Goal: Task Accomplishment & Management: Manage account settings

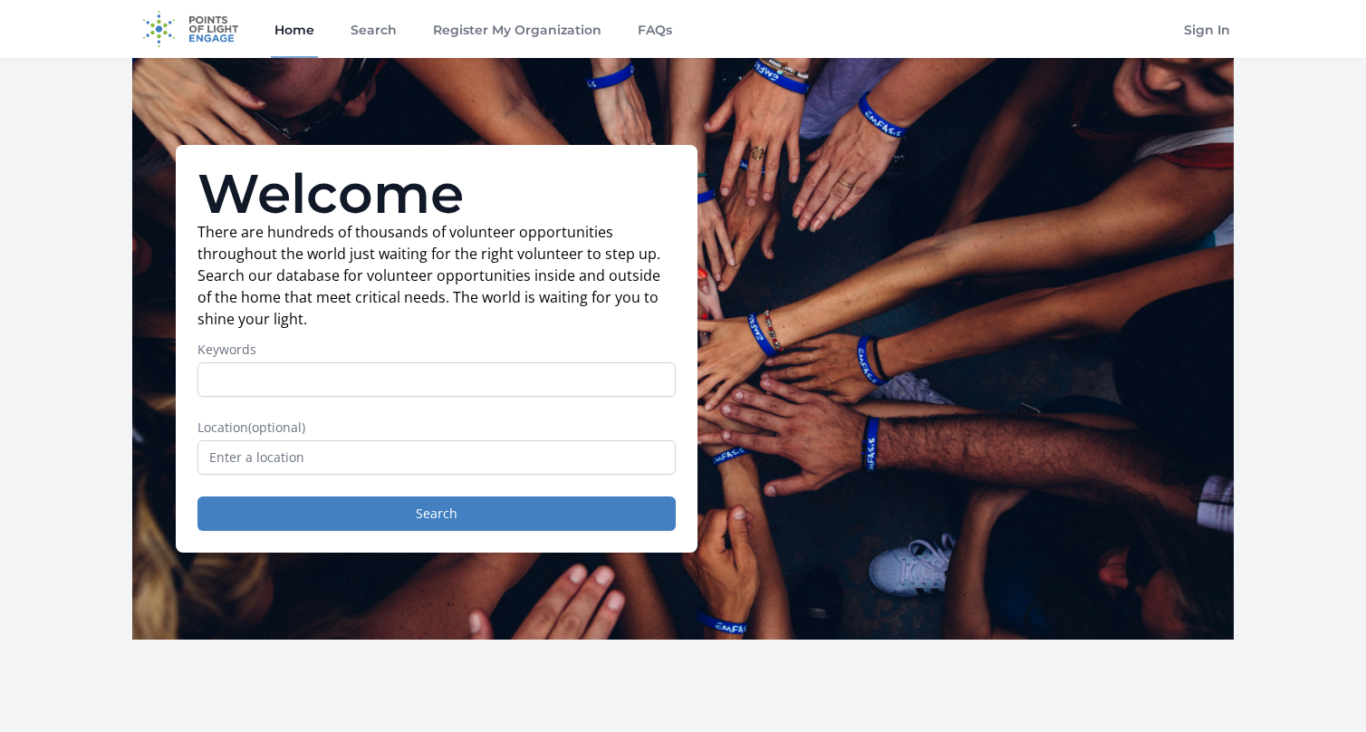
click at [231, 383] on input "Keywords" at bounding box center [437, 379] width 478 height 34
click at [1199, 34] on link "Sign In" at bounding box center [1207, 29] width 53 height 58
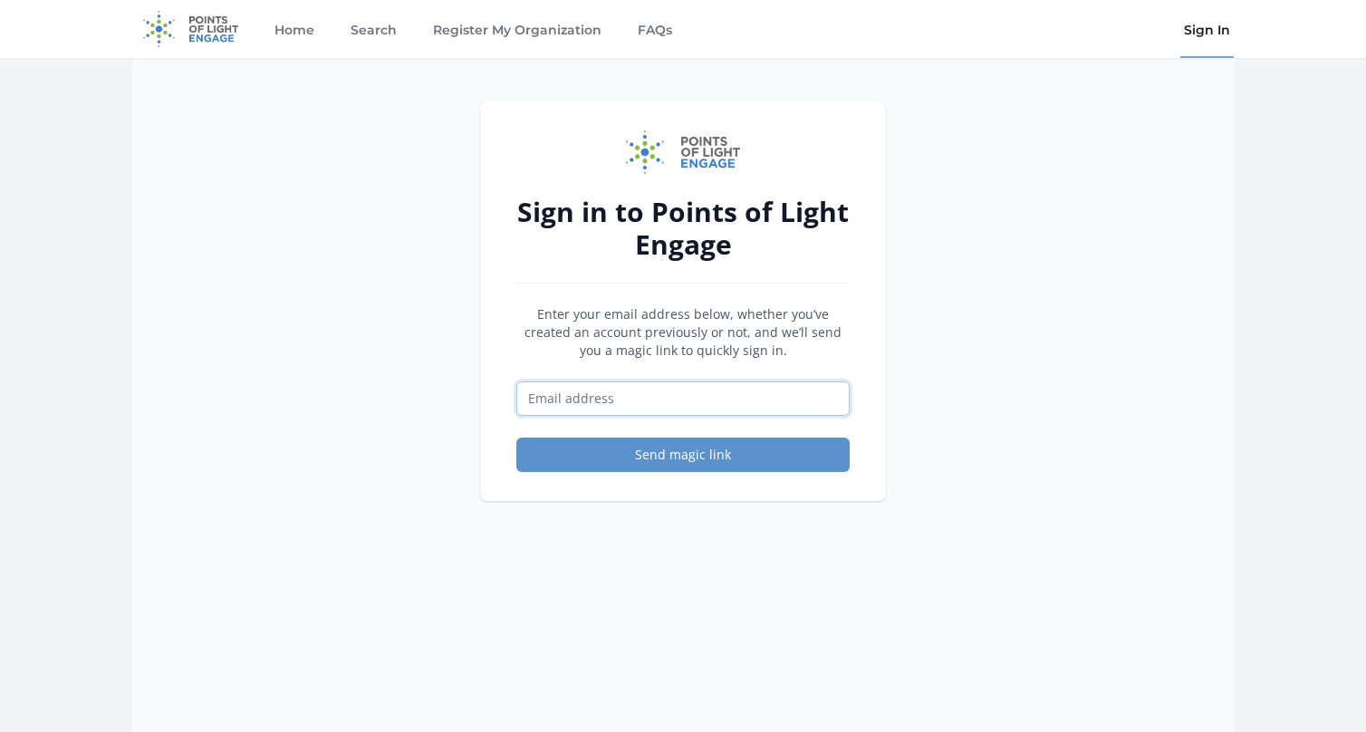
click at [642, 401] on input "Email address" at bounding box center [682, 398] width 333 height 34
type input "guidance@pepelwerk.net"
click at [680, 454] on button "Send magic link" at bounding box center [682, 455] width 333 height 34
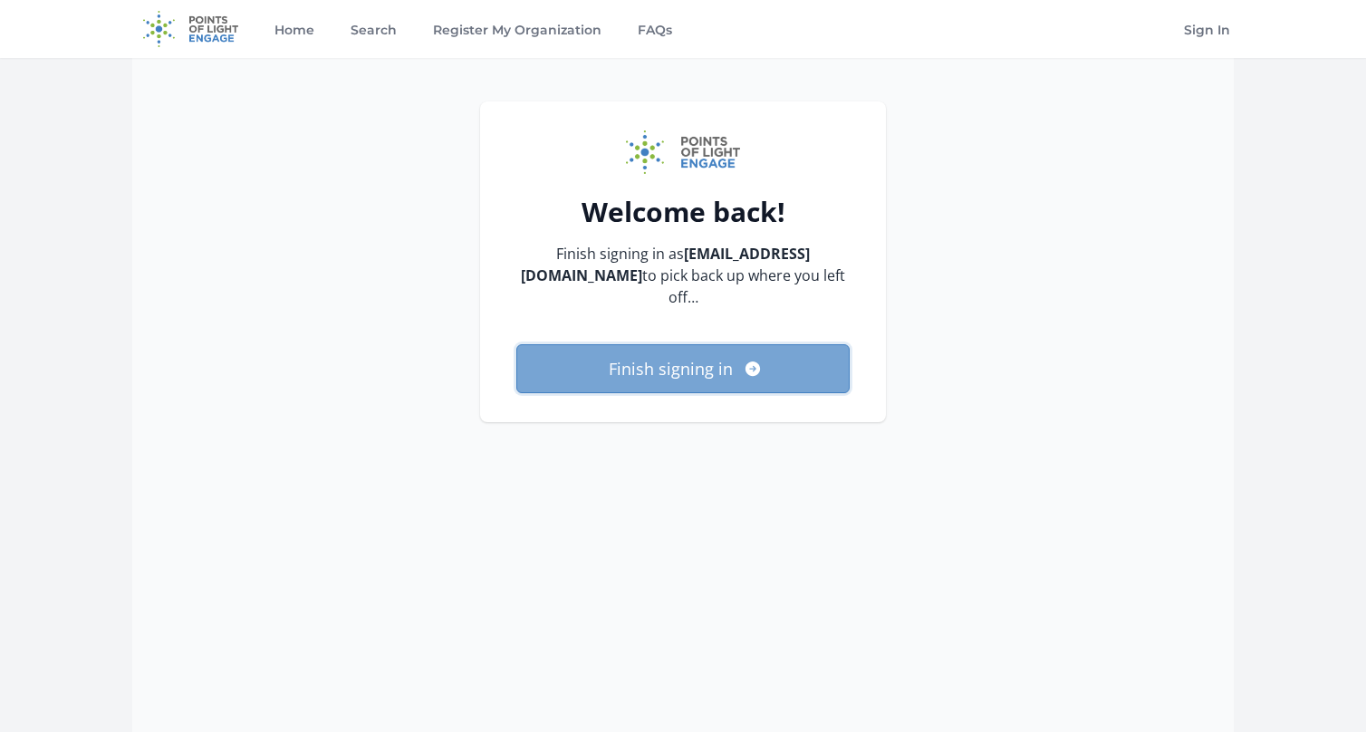
click at [654, 347] on button "Finish signing in" at bounding box center [682, 368] width 333 height 49
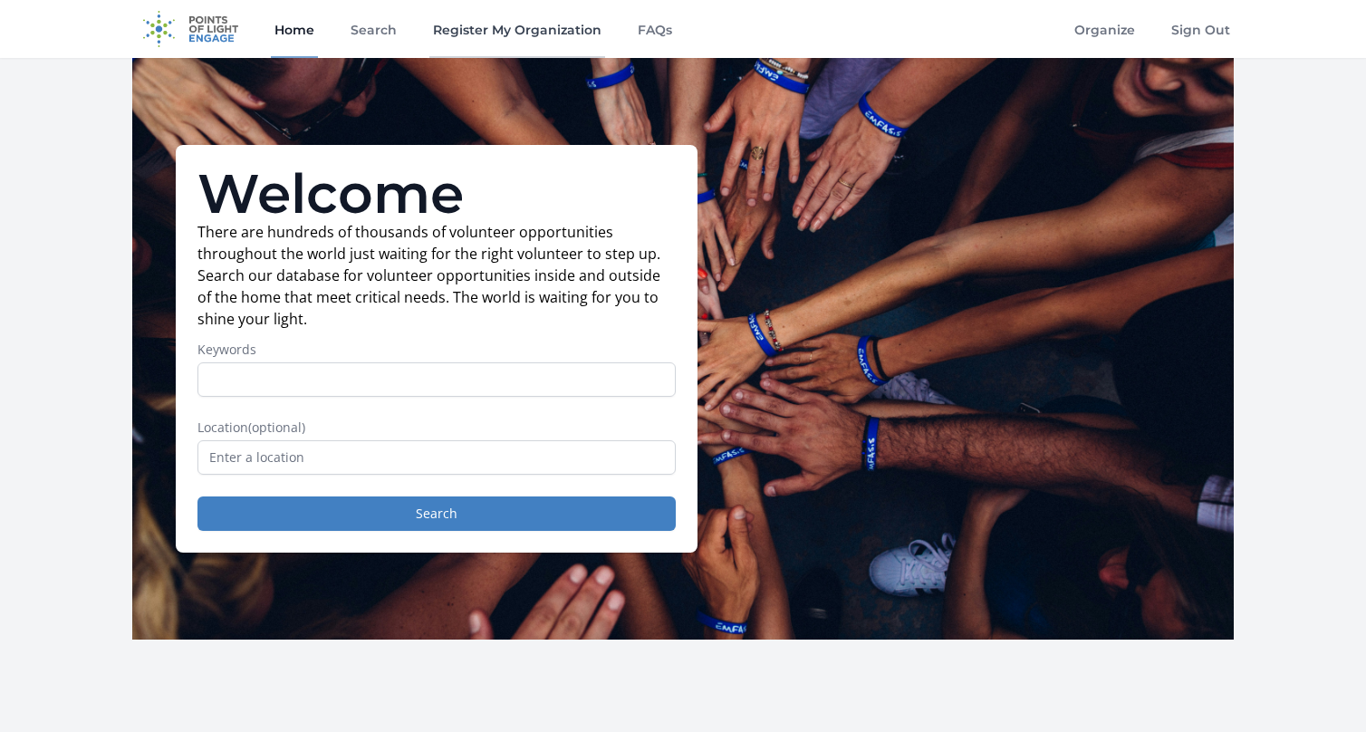
click at [493, 27] on link "Register My Organization" at bounding box center [517, 29] width 176 height 58
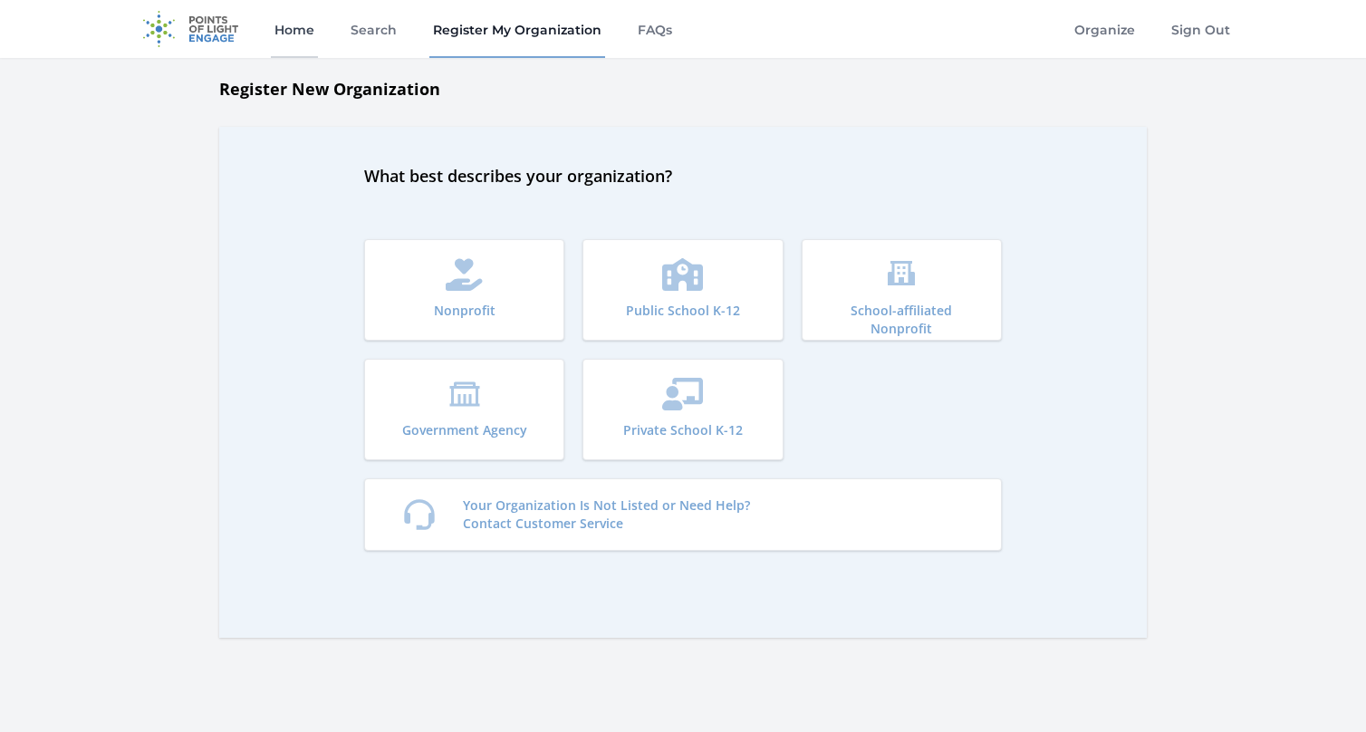
click at [296, 32] on link "Home" at bounding box center [294, 29] width 47 height 58
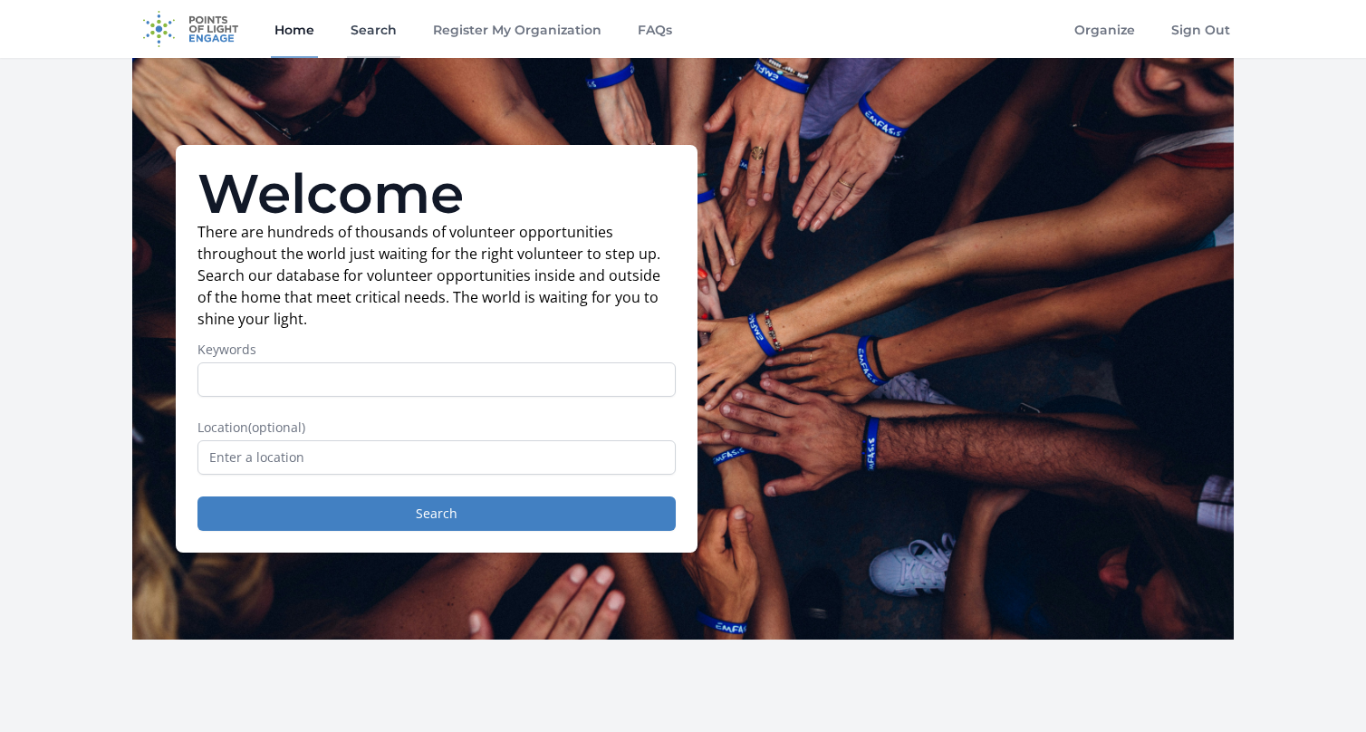
click at [375, 34] on link "Search" at bounding box center [373, 29] width 53 height 58
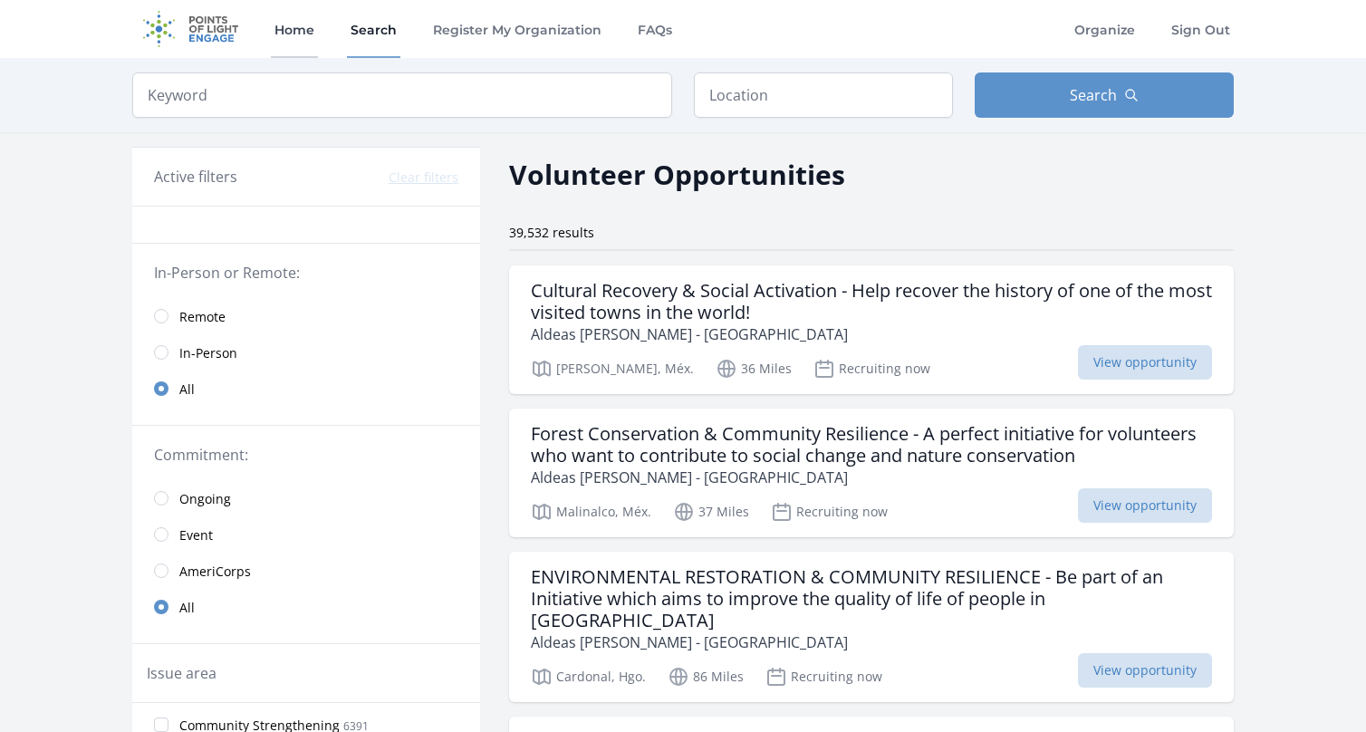
click at [298, 34] on link "Home" at bounding box center [294, 29] width 47 height 58
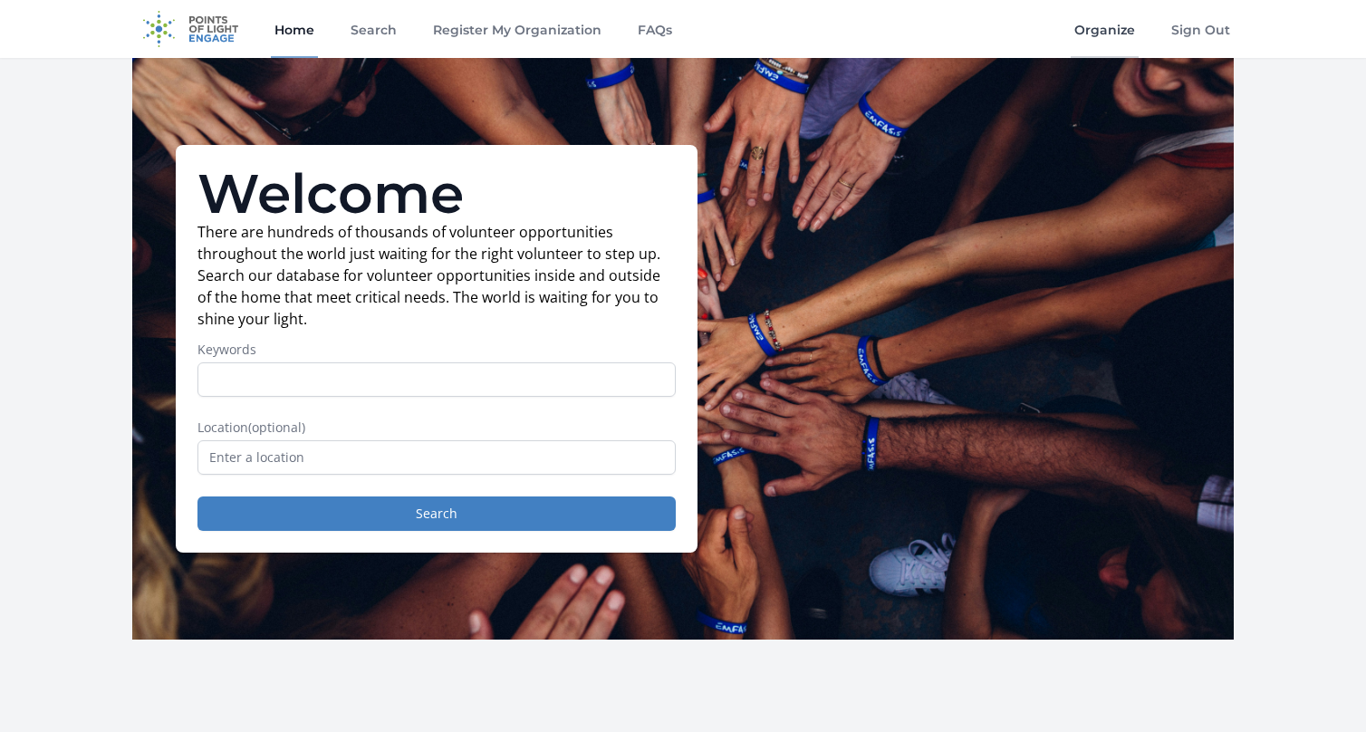
click at [1114, 31] on link "Organize" at bounding box center [1105, 29] width 68 height 58
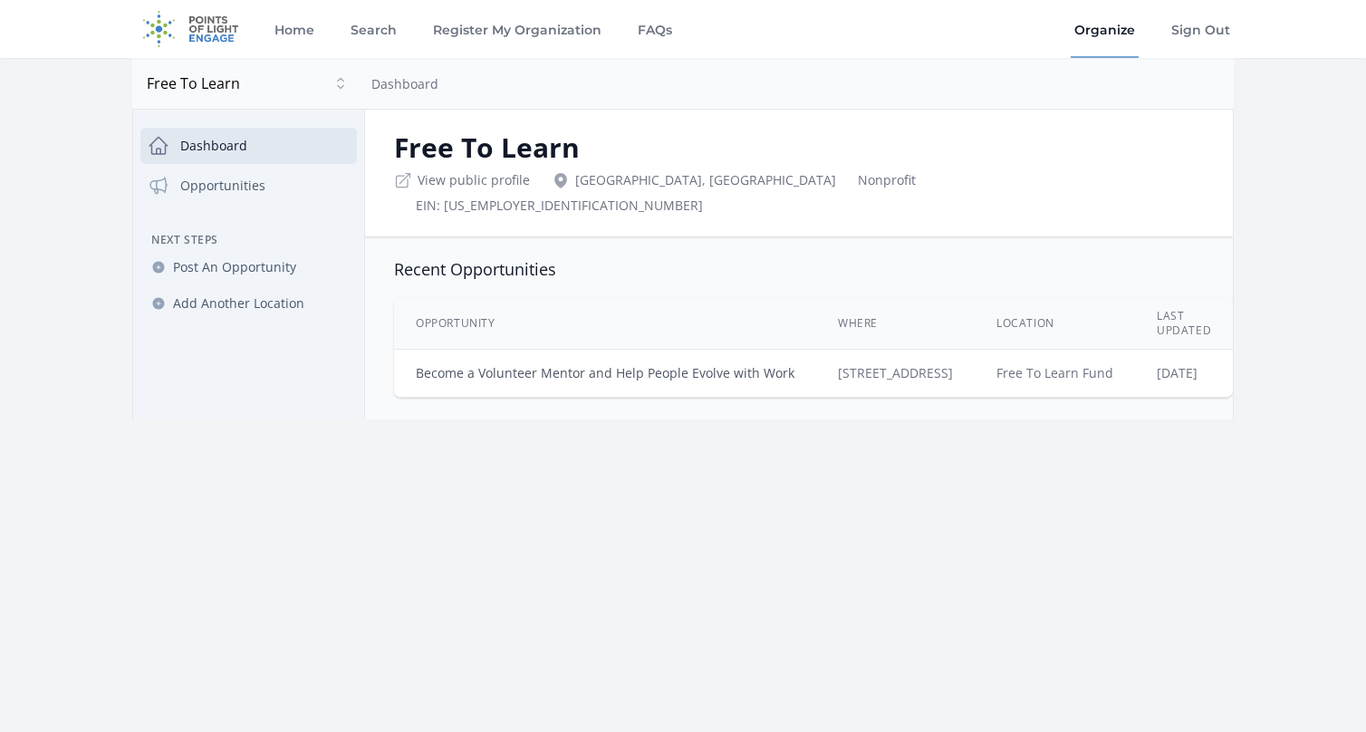
click at [633, 364] on link "Become a Volunteer Mentor and Help People Evolve with Work" at bounding box center [605, 372] width 379 height 17
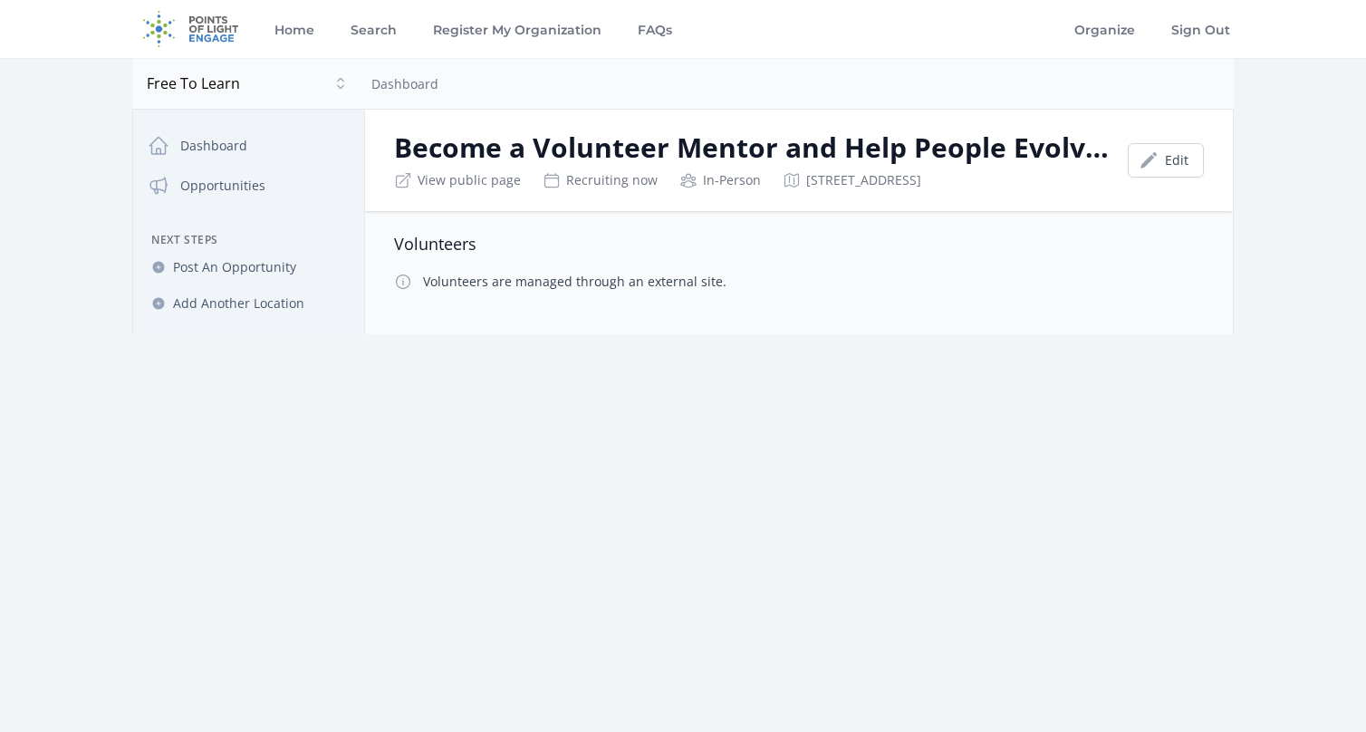
click at [723, 180] on div "In-Person" at bounding box center [721, 180] width 82 height 18
click at [1172, 163] on link "Edit" at bounding box center [1166, 160] width 76 height 34
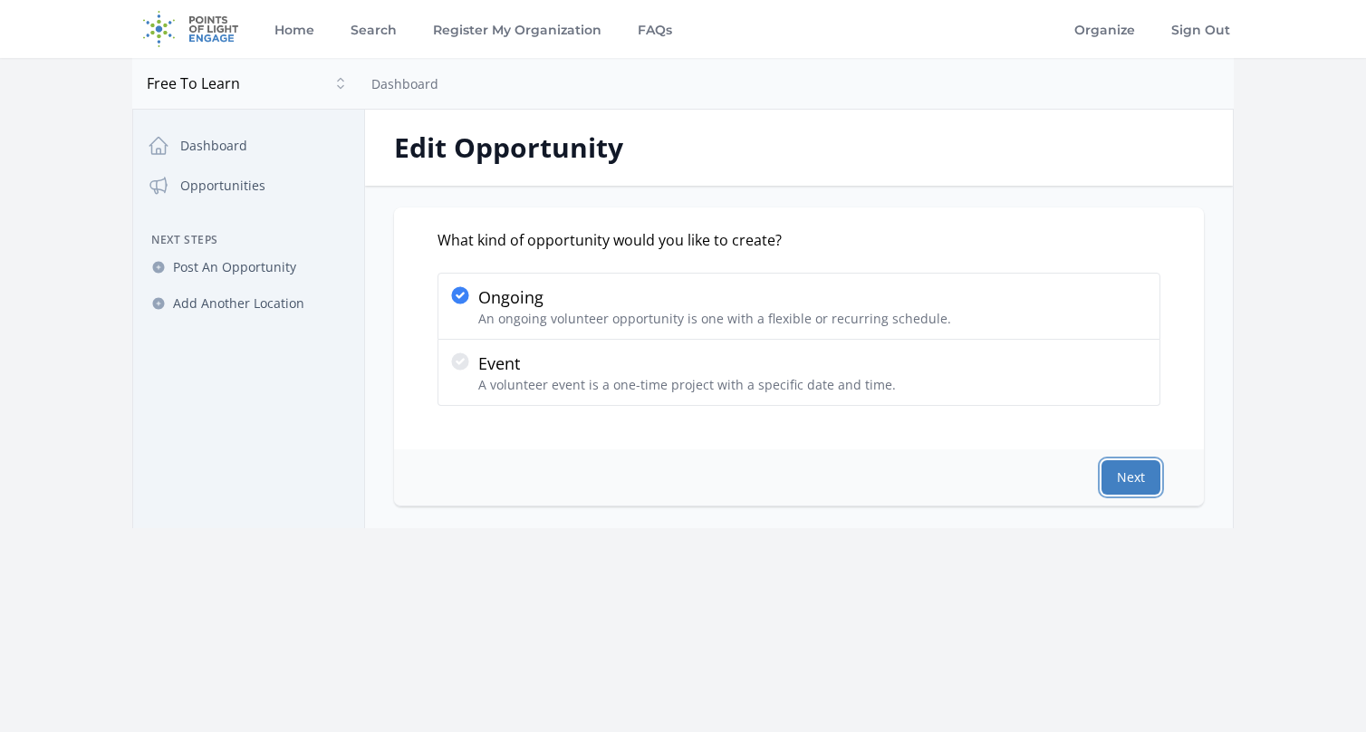
click at [1135, 476] on button "Next" at bounding box center [1131, 477] width 59 height 34
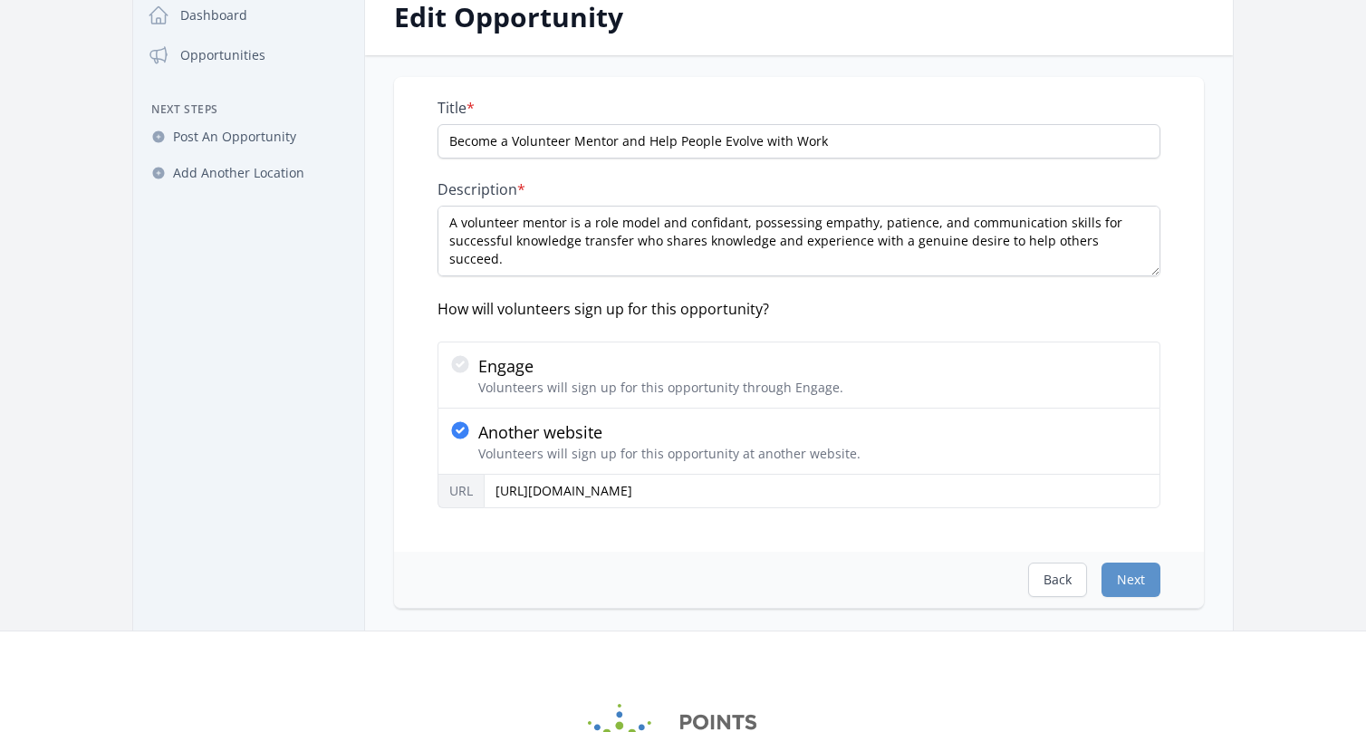
scroll to position [181, 0]
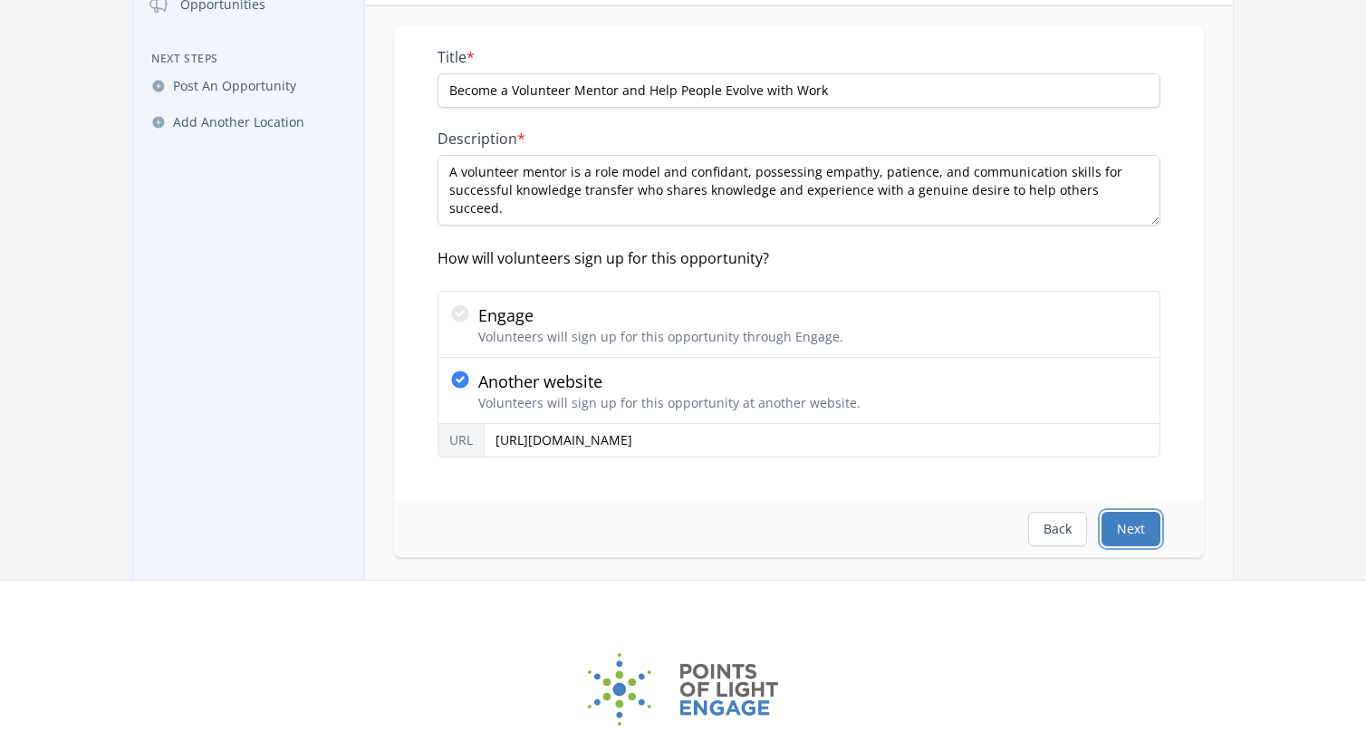
click at [1129, 522] on button "Next" at bounding box center [1131, 529] width 59 height 34
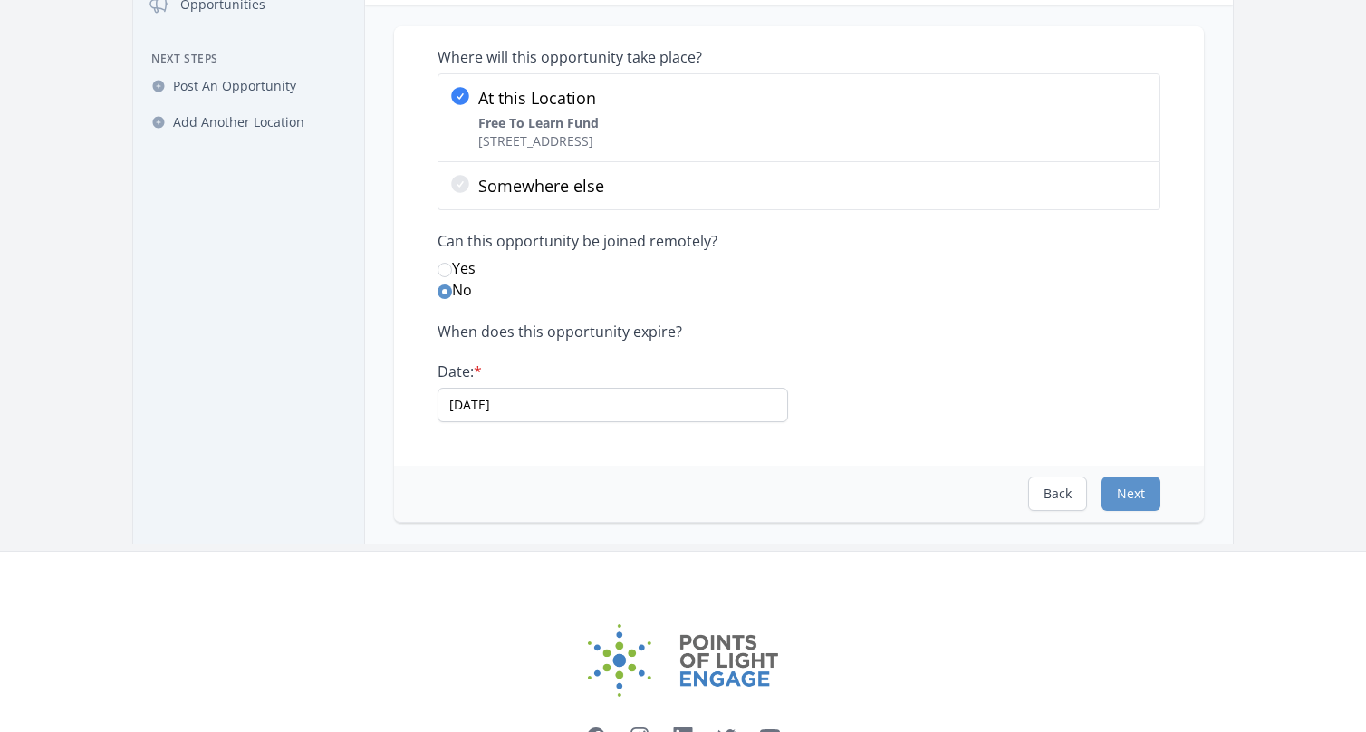
scroll to position [0, 0]
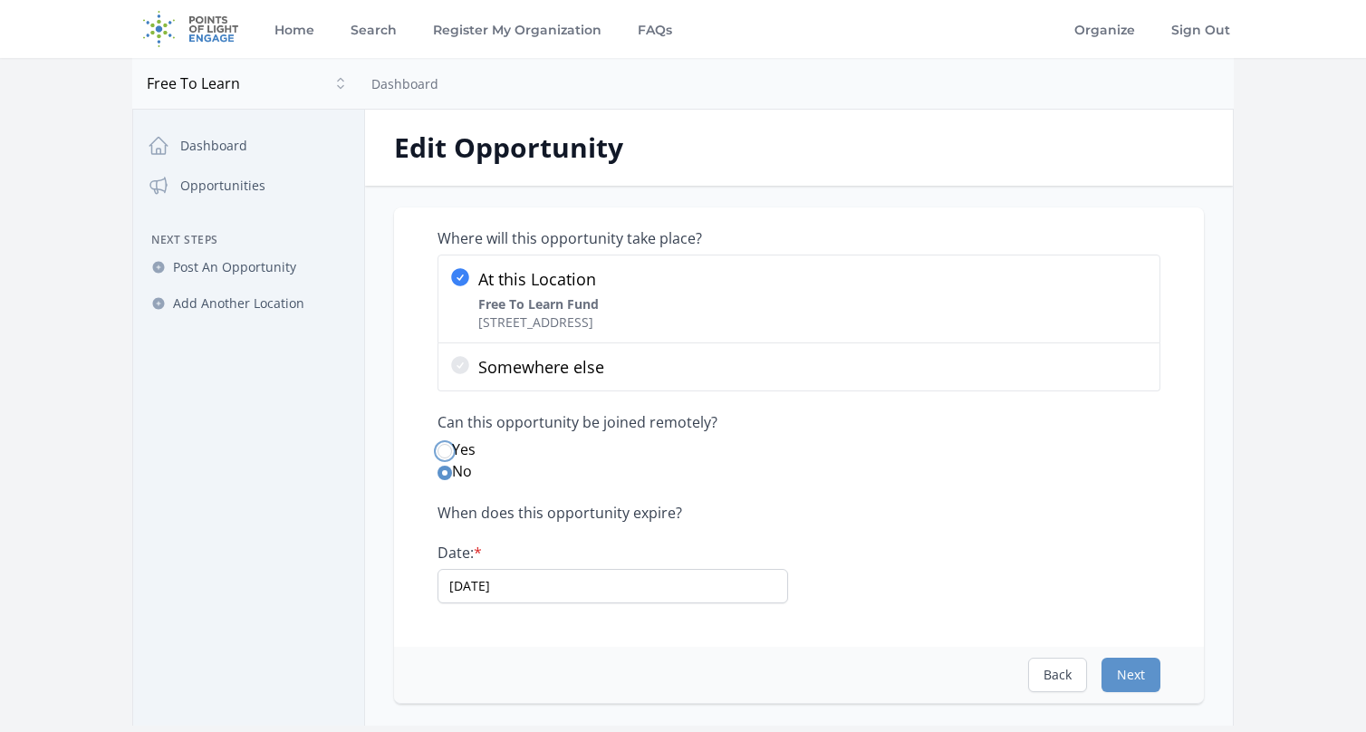
click at [445, 448] on input "Yes" at bounding box center [445, 451] width 14 height 14
radio input "true"
click at [1133, 674] on button "Next" at bounding box center [1131, 675] width 59 height 34
select select "Minimum Age 18"
select select "Mentoring"
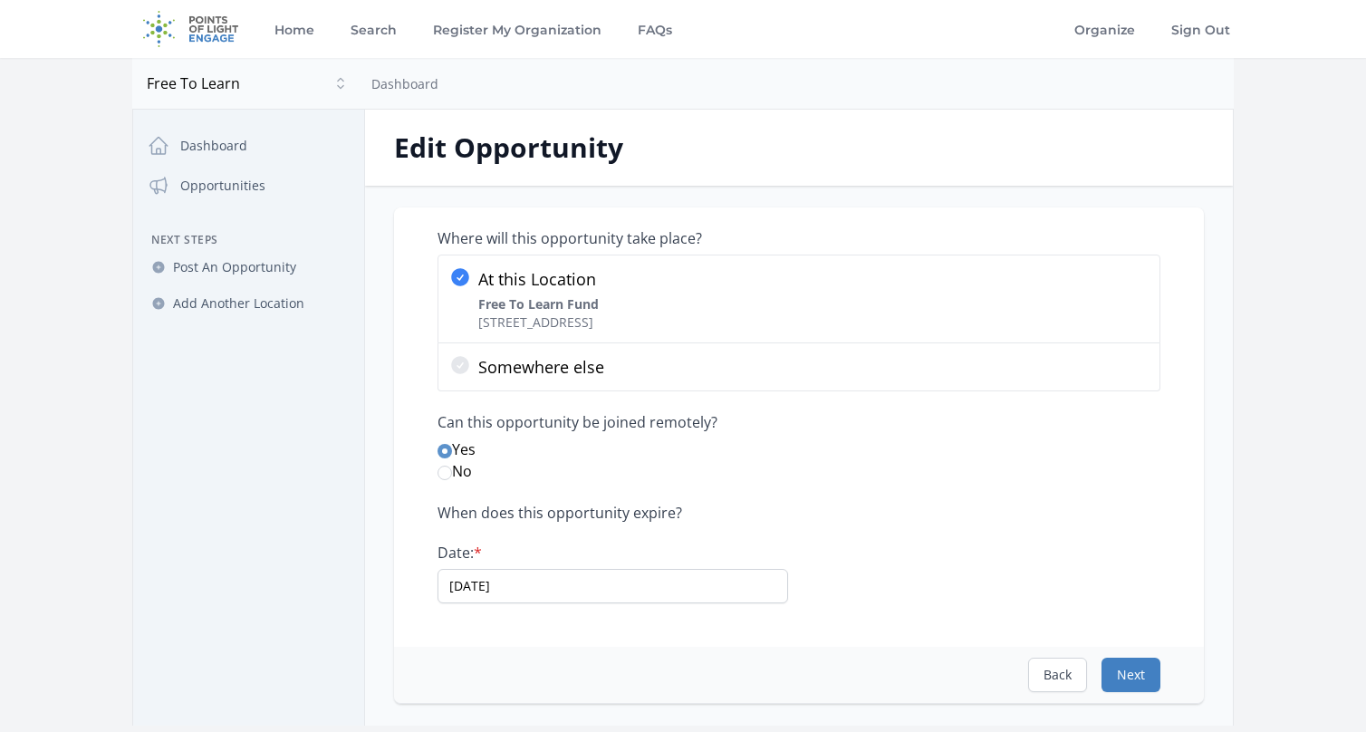
select select "Health & Wellness"
select select "Arts & Culture"
select select "Education"
select select "Adult Education"
select select "Technology"
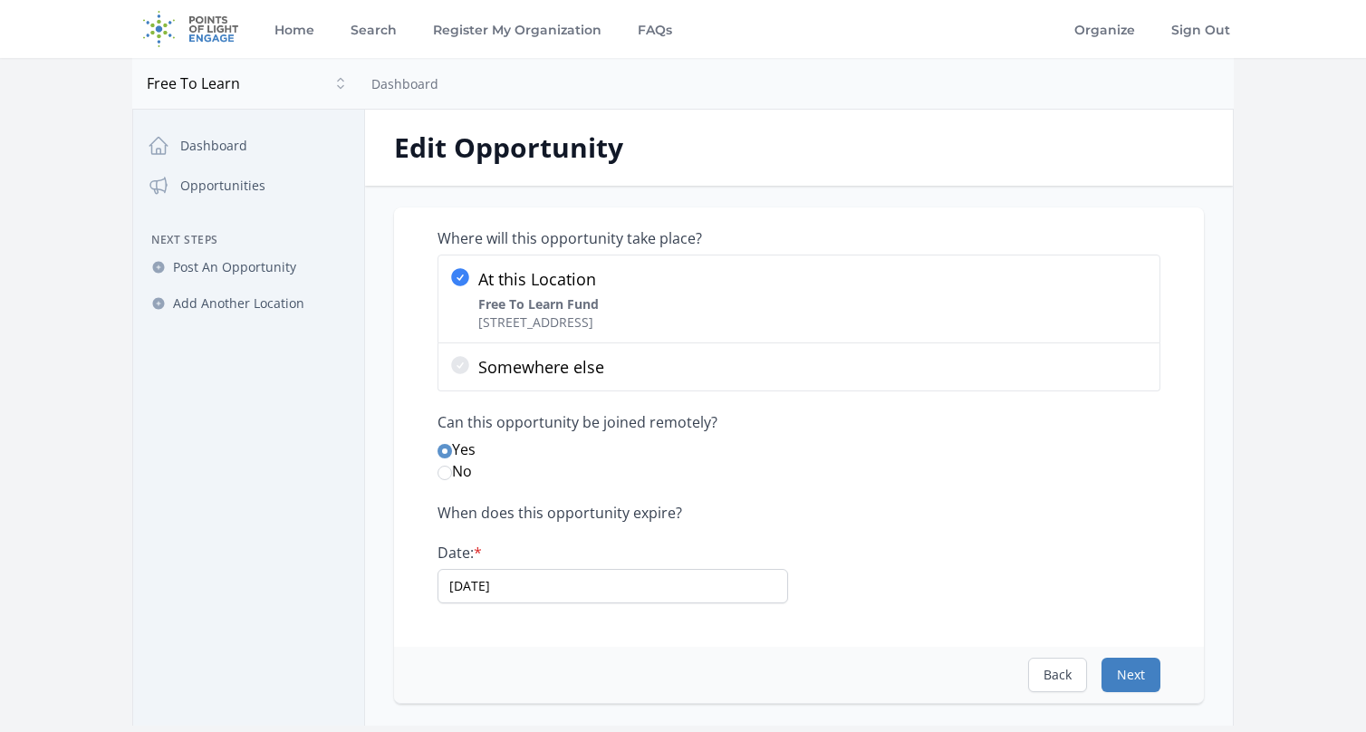
select select "Good Health and Well-Being"
select select "Quality Education"
select select "Decent Work and Economic Growth"
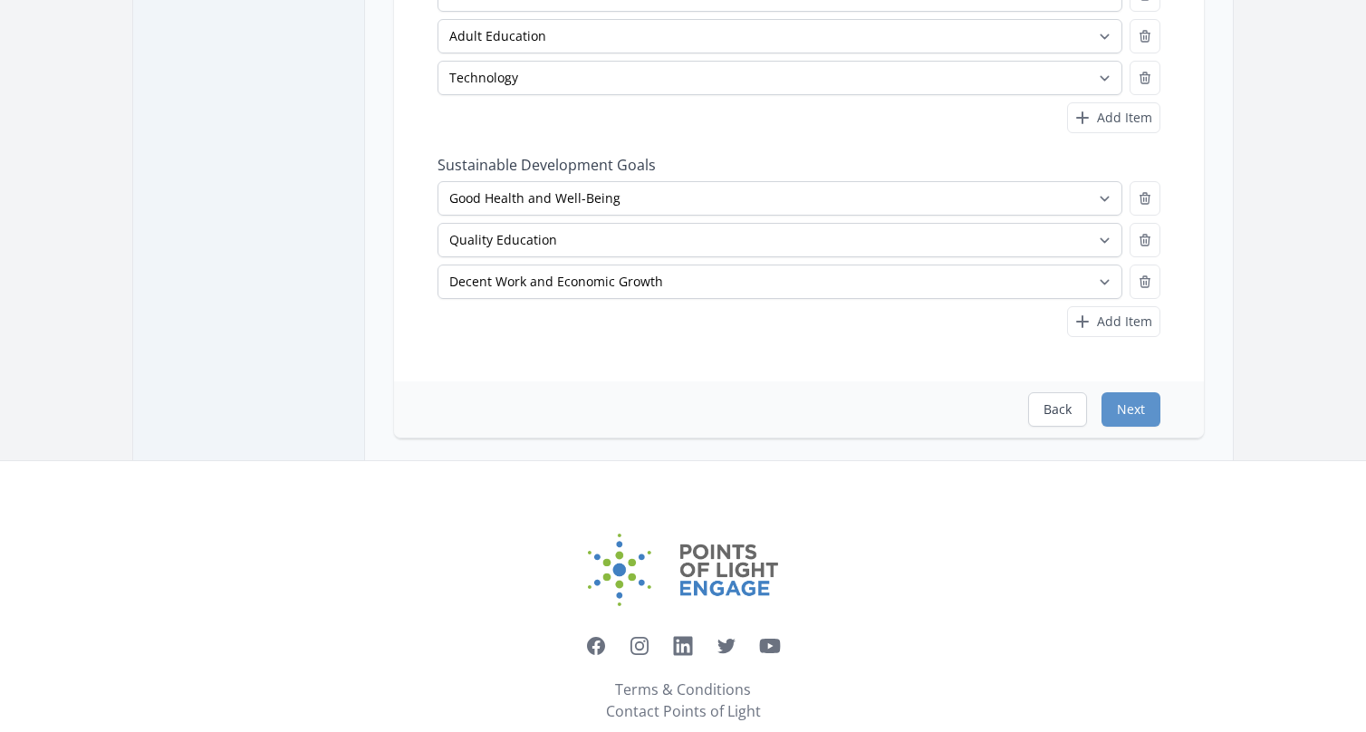
scroll to position [747, 0]
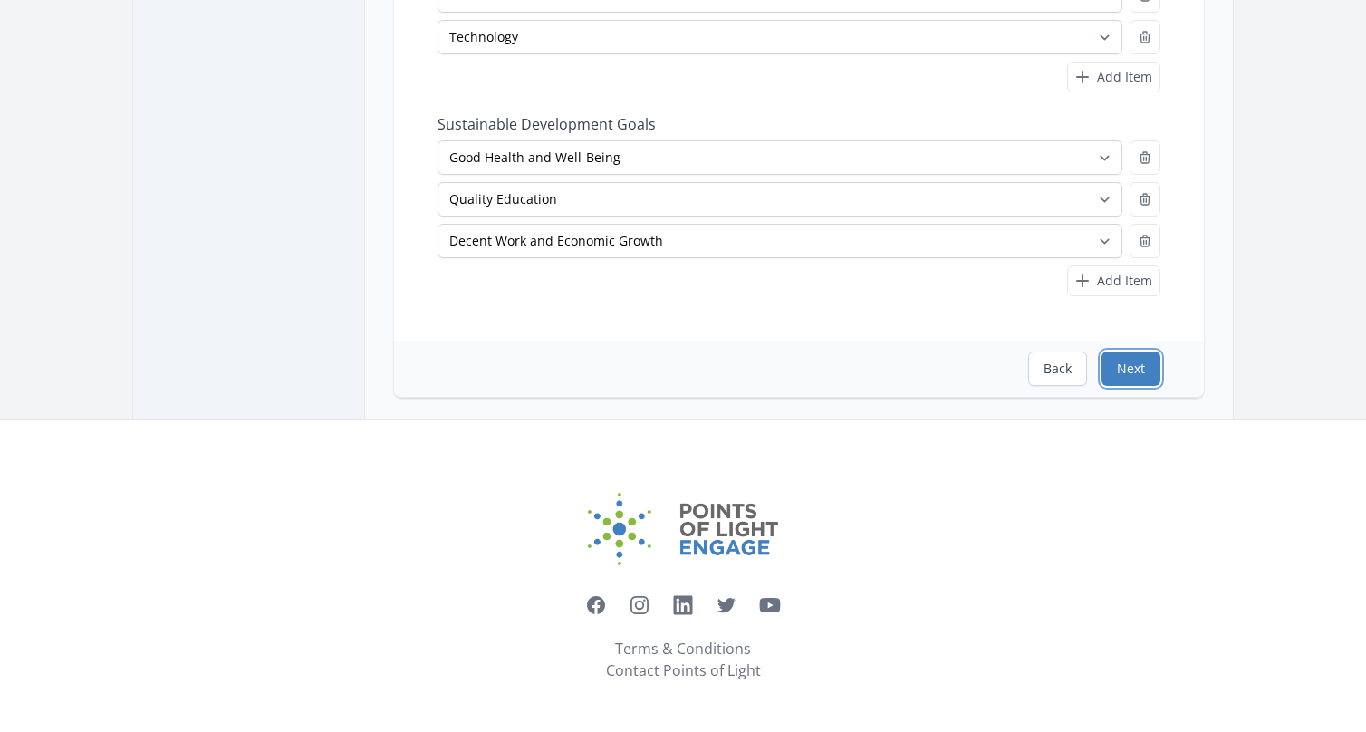
click at [1137, 365] on button "Next" at bounding box center [1131, 369] width 59 height 34
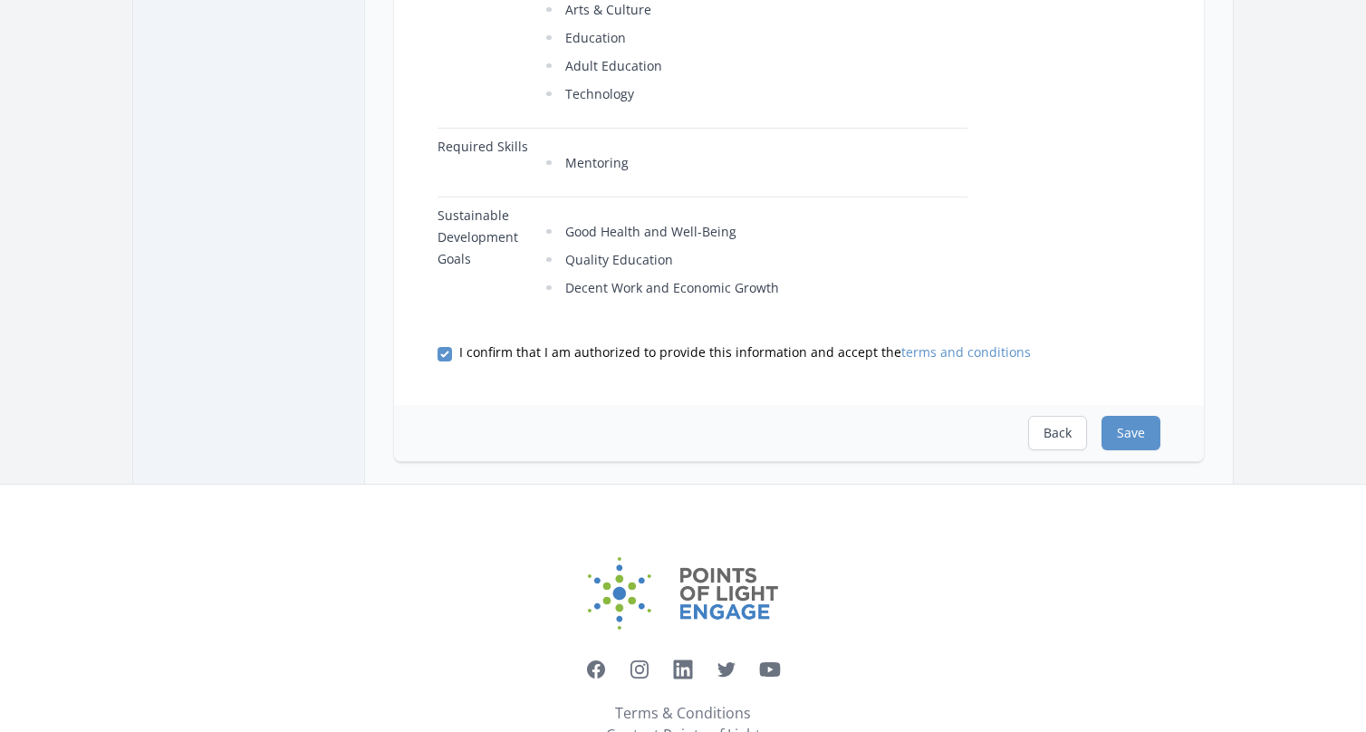
scroll to position [996, 0]
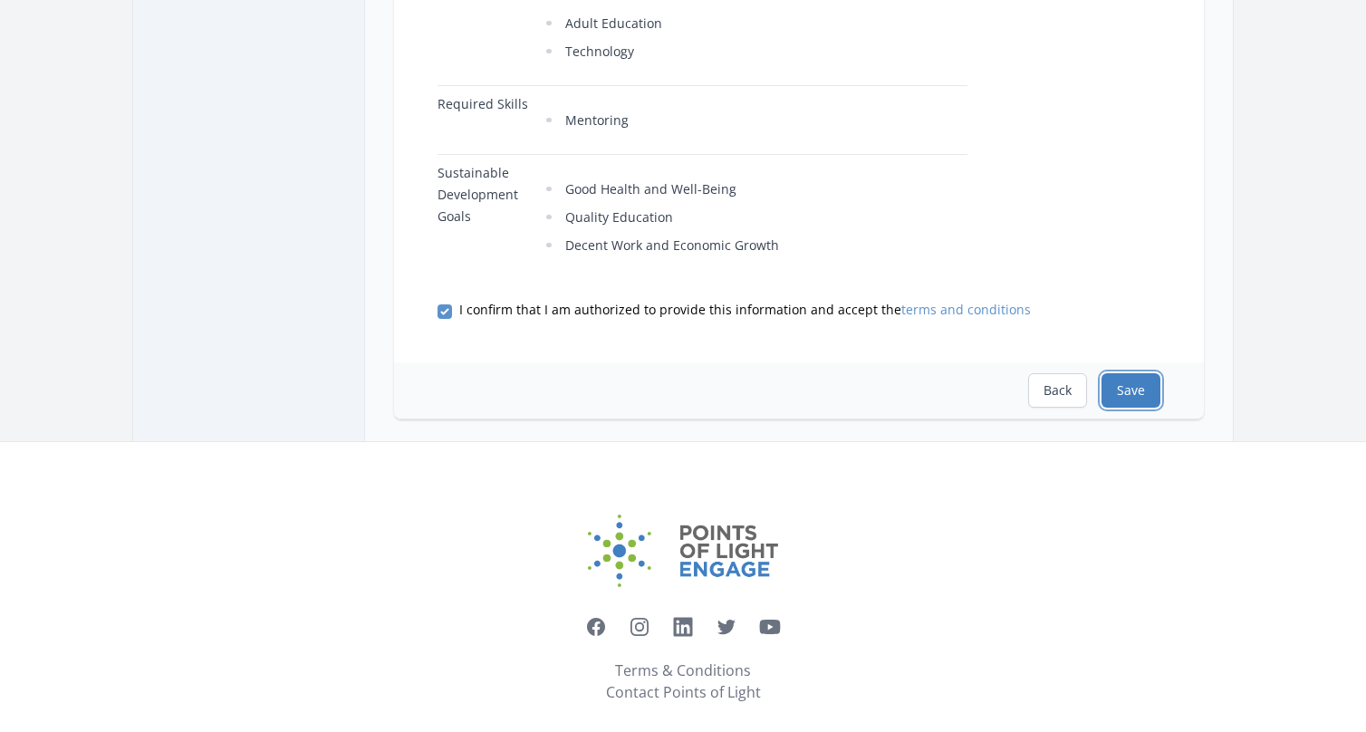
click at [1130, 373] on button "Save" at bounding box center [1131, 390] width 59 height 34
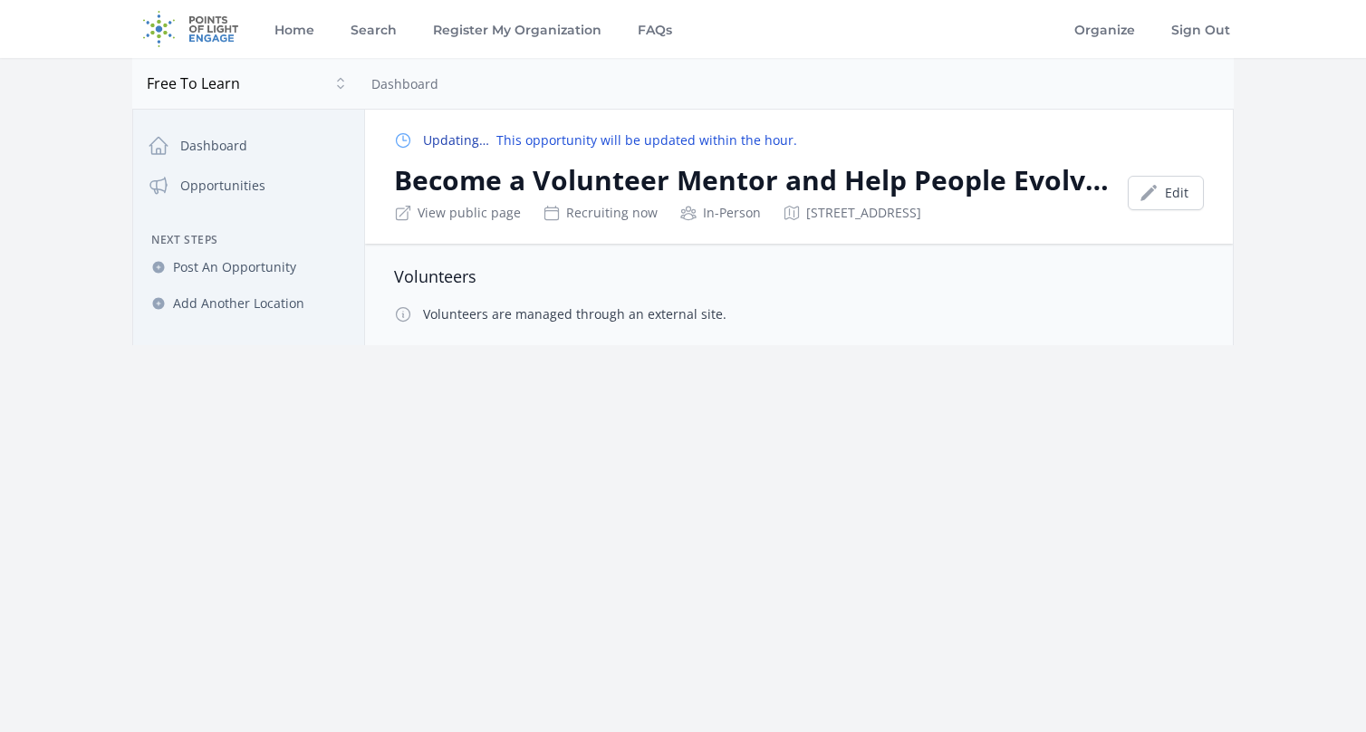
click at [737, 217] on div "In-Person" at bounding box center [721, 213] width 82 height 18
click at [1171, 195] on link "Edit" at bounding box center [1166, 193] width 76 height 34
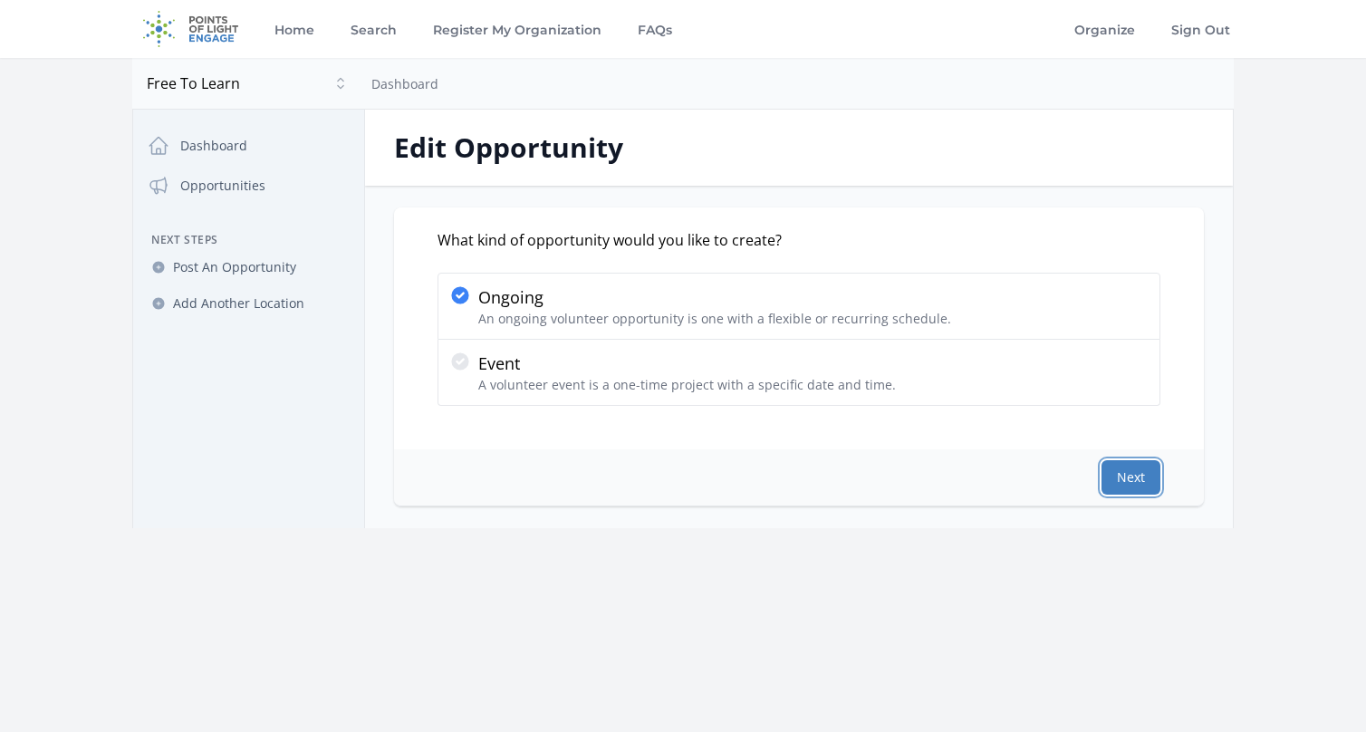
click at [1131, 473] on button "Next" at bounding box center [1131, 477] width 59 height 34
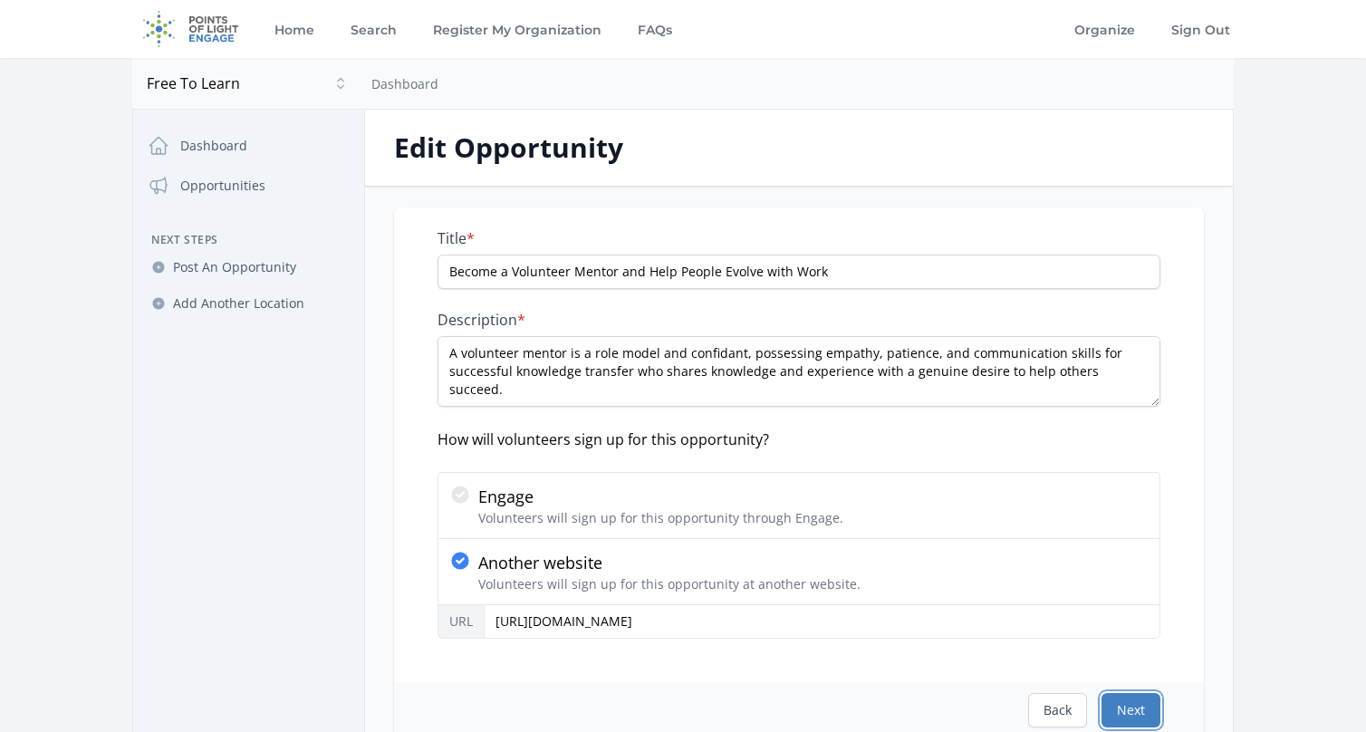
click at [1136, 704] on button "Next" at bounding box center [1131, 710] width 59 height 34
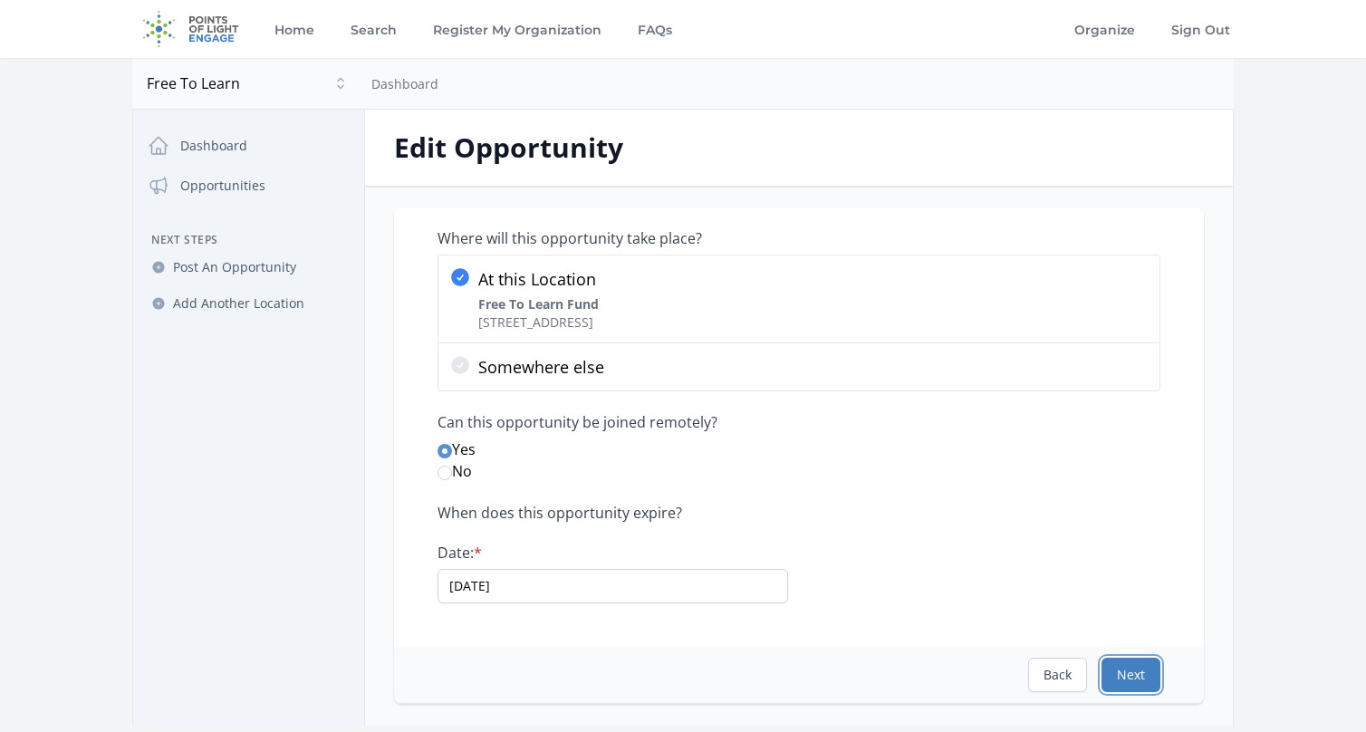
click at [1134, 670] on button "Next" at bounding box center [1131, 675] width 59 height 34
select select "Minimum Age [DEMOGRAPHIC_DATA]"
select select "Mentoring"
select select "Health & Wellness"
select select "Arts & Culture"
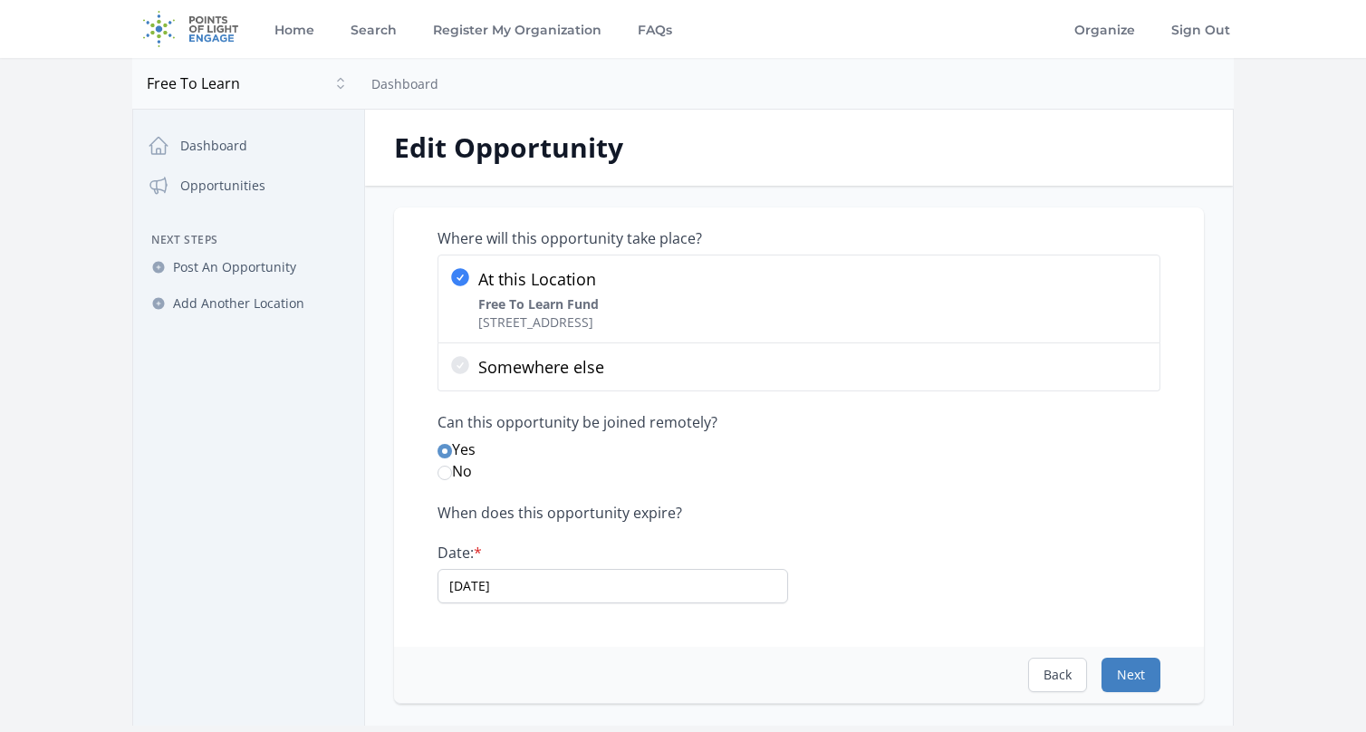
select select "Education"
select select "Adult Education"
select select "Technology"
select select "Good Health and Well-Being"
select select "Quality Education"
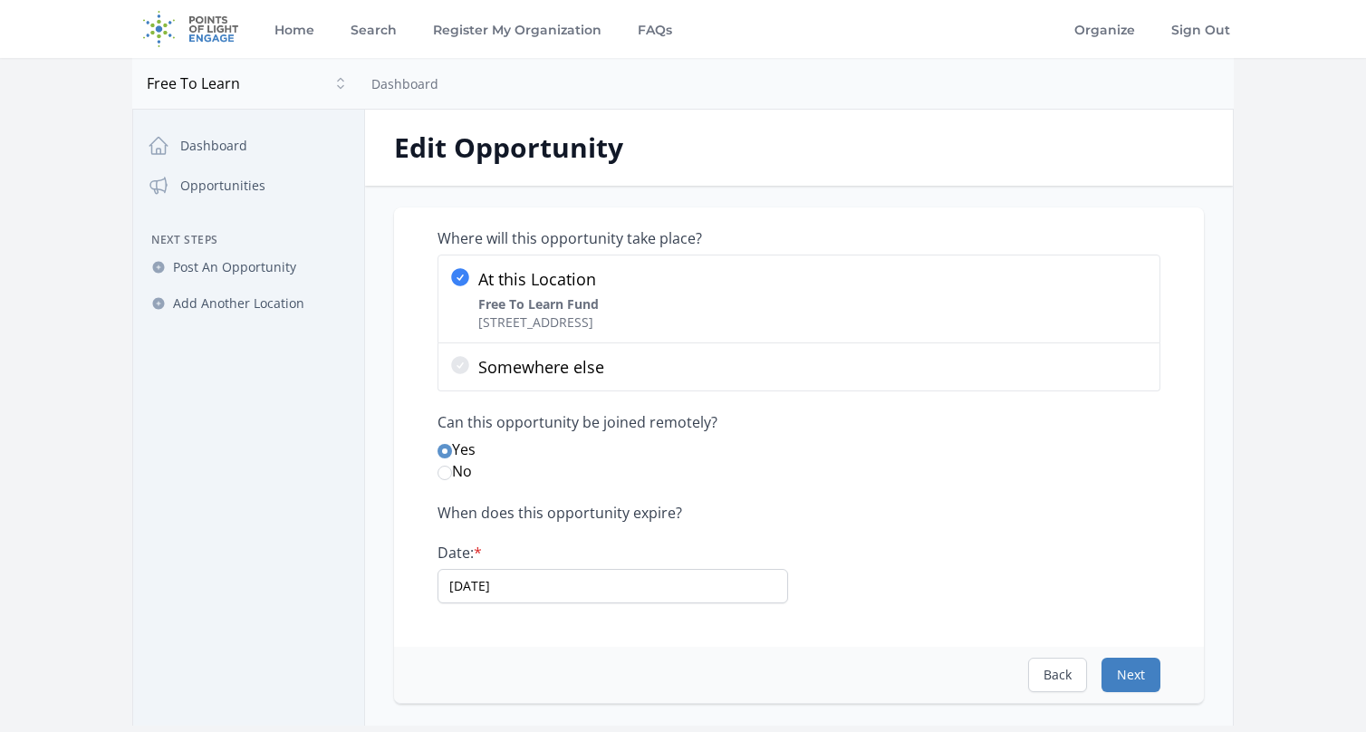
select select "Decent Work and Economic Growth"
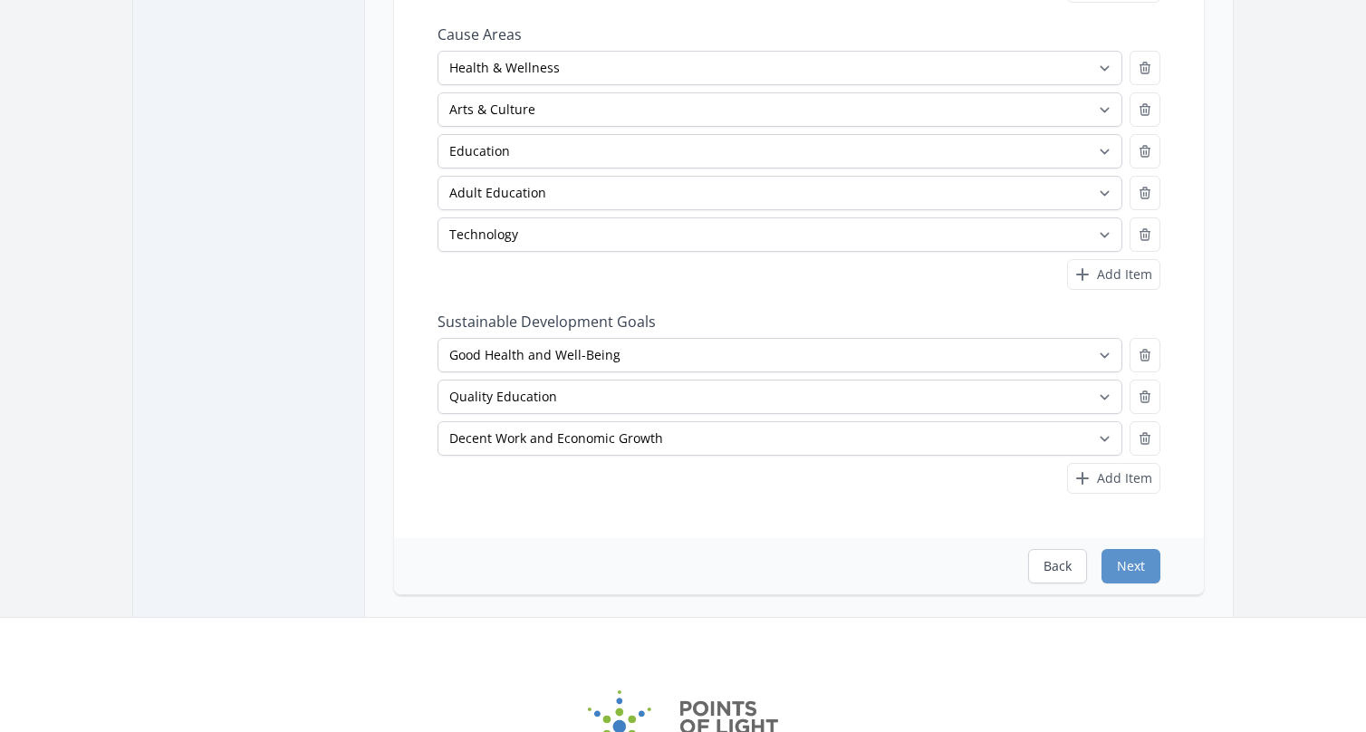
scroll to position [634, 0]
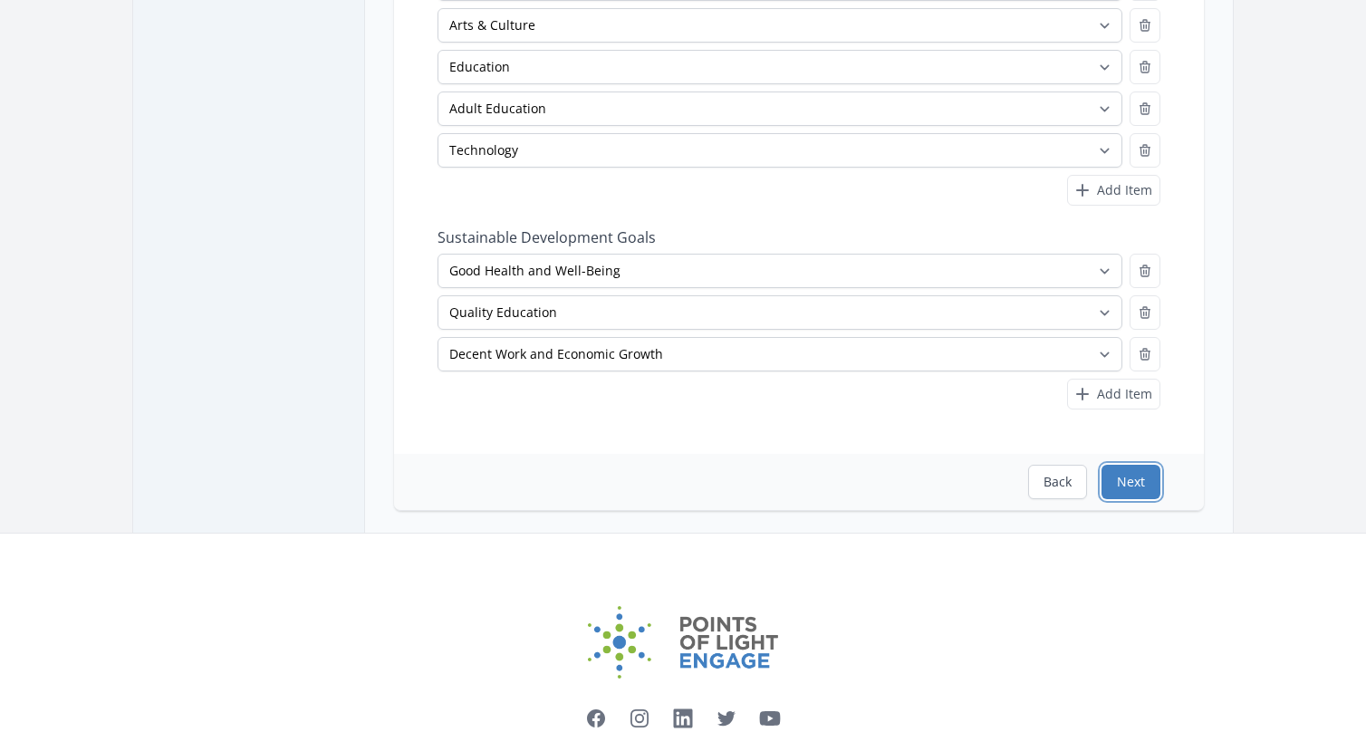
click at [1137, 478] on button "Next" at bounding box center [1131, 482] width 59 height 34
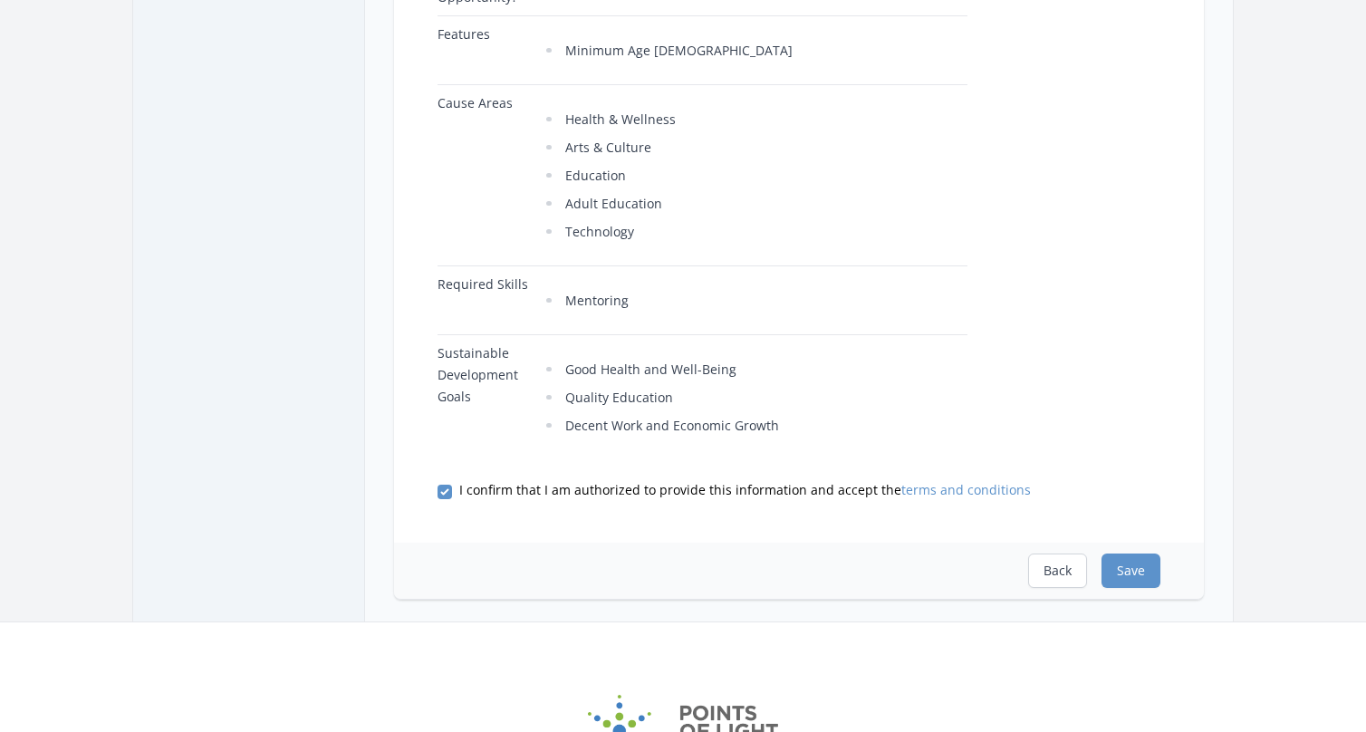
scroll to position [906, 0]
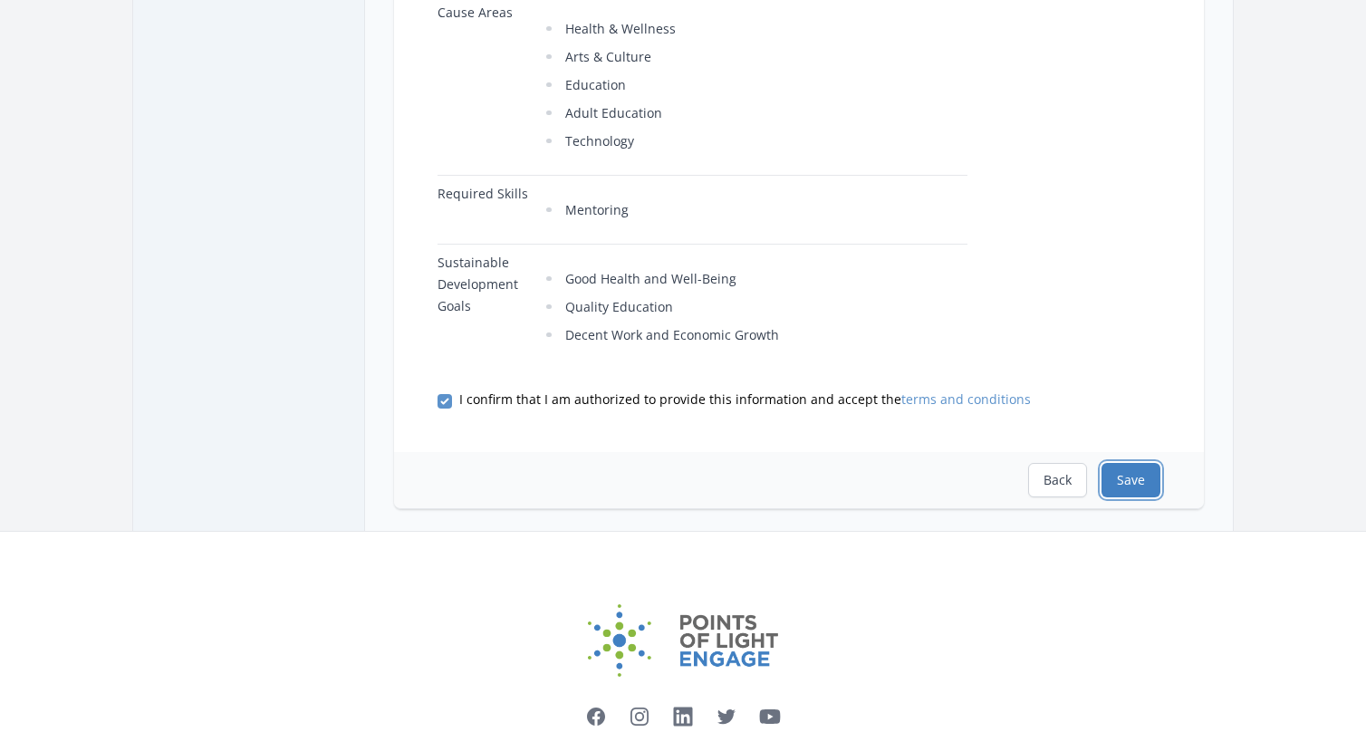
click at [1130, 463] on button "Save" at bounding box center [1131, 480] width 59 height 34
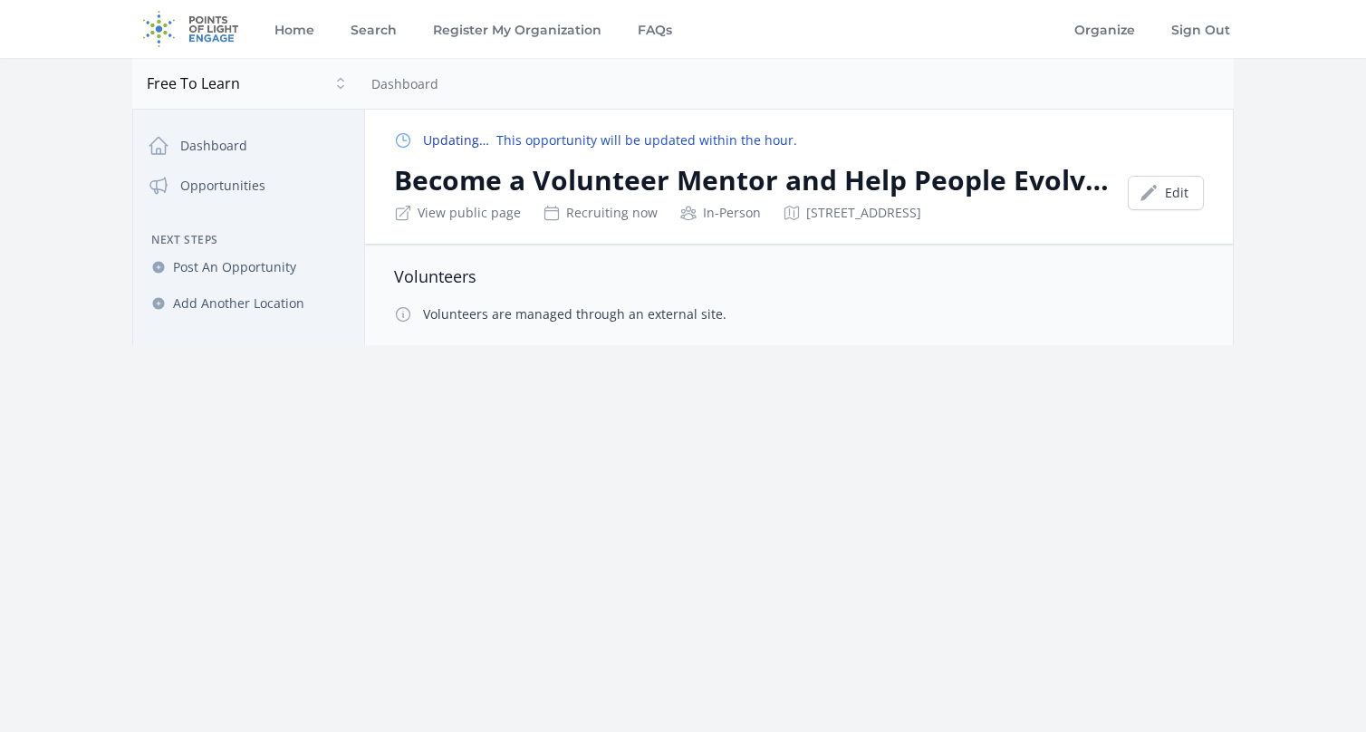
click at [720, 216] on div "In-Person" at bounding box center [721, 213] width 82 height 18
click at [1166, 189] on link "Edit" at bounding box center [1166, 193] width 76 height 34
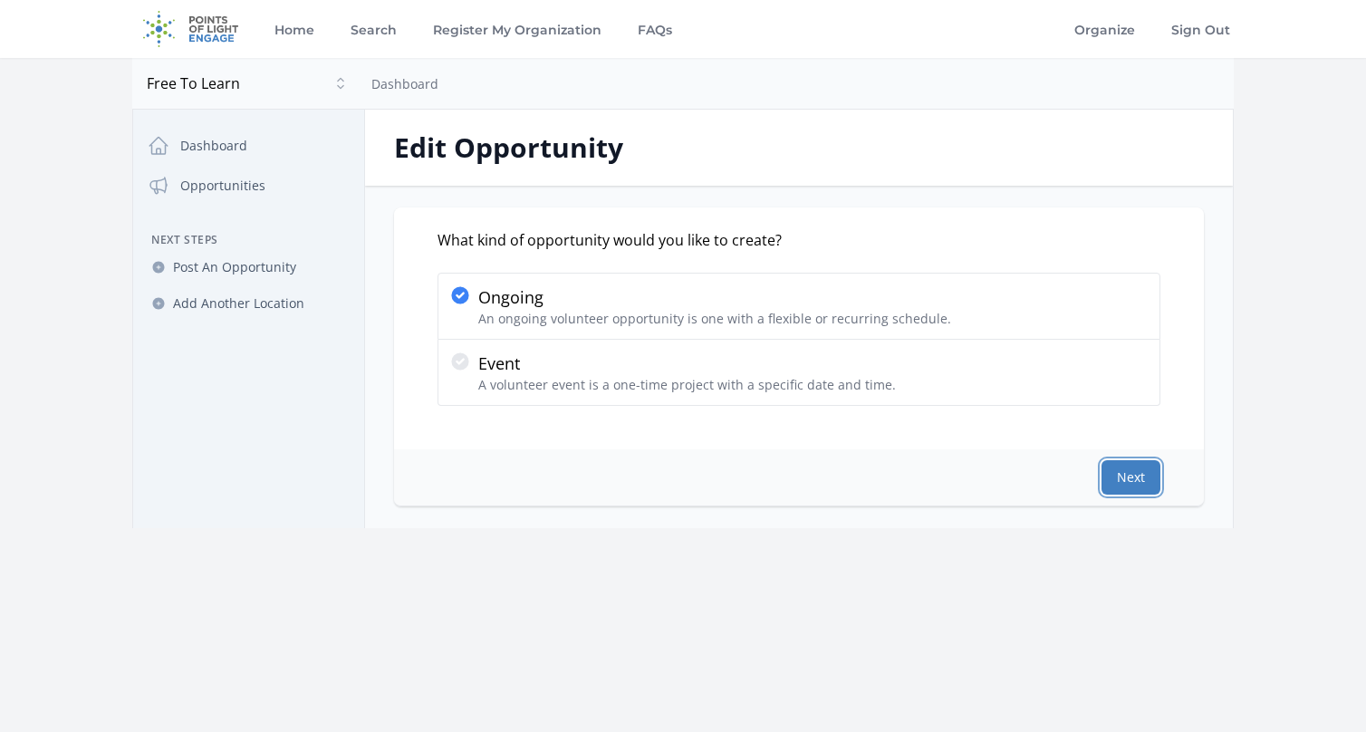
click at [1127, 480] on button "Next" at bounding box center [1131, 477] width 59 height 34
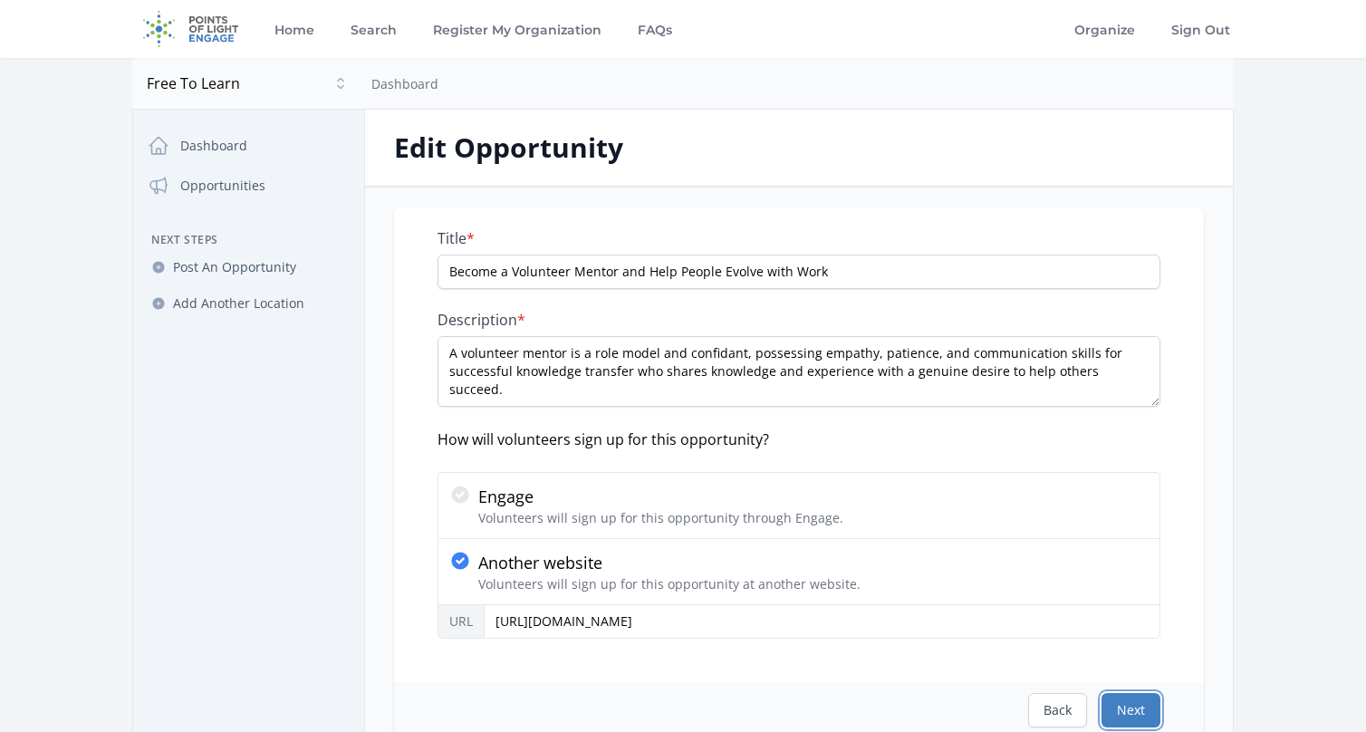
click at [1118, 699] on button "Next" at bounding box center [1131, 710] width 59 height 34
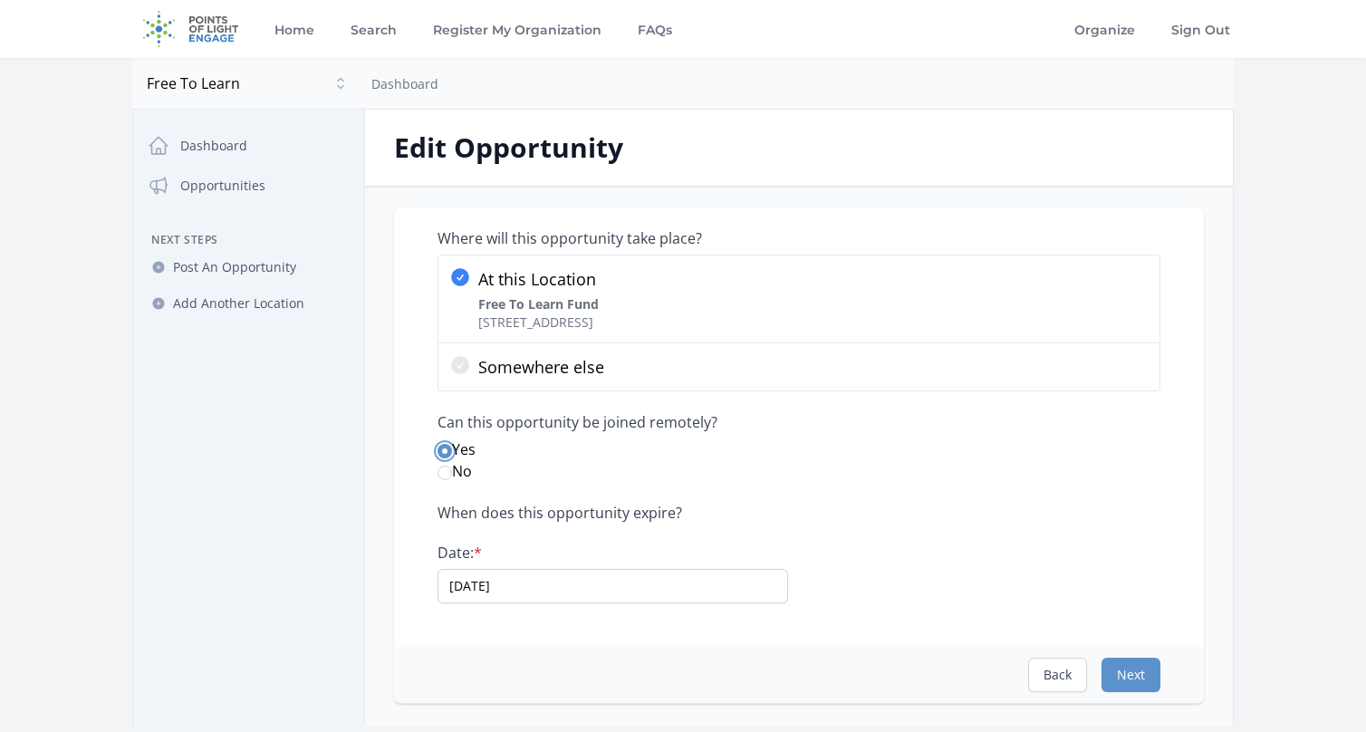
click at [446, 446] on input "Yes" at bounding box center [445, 451] width 14 height 14
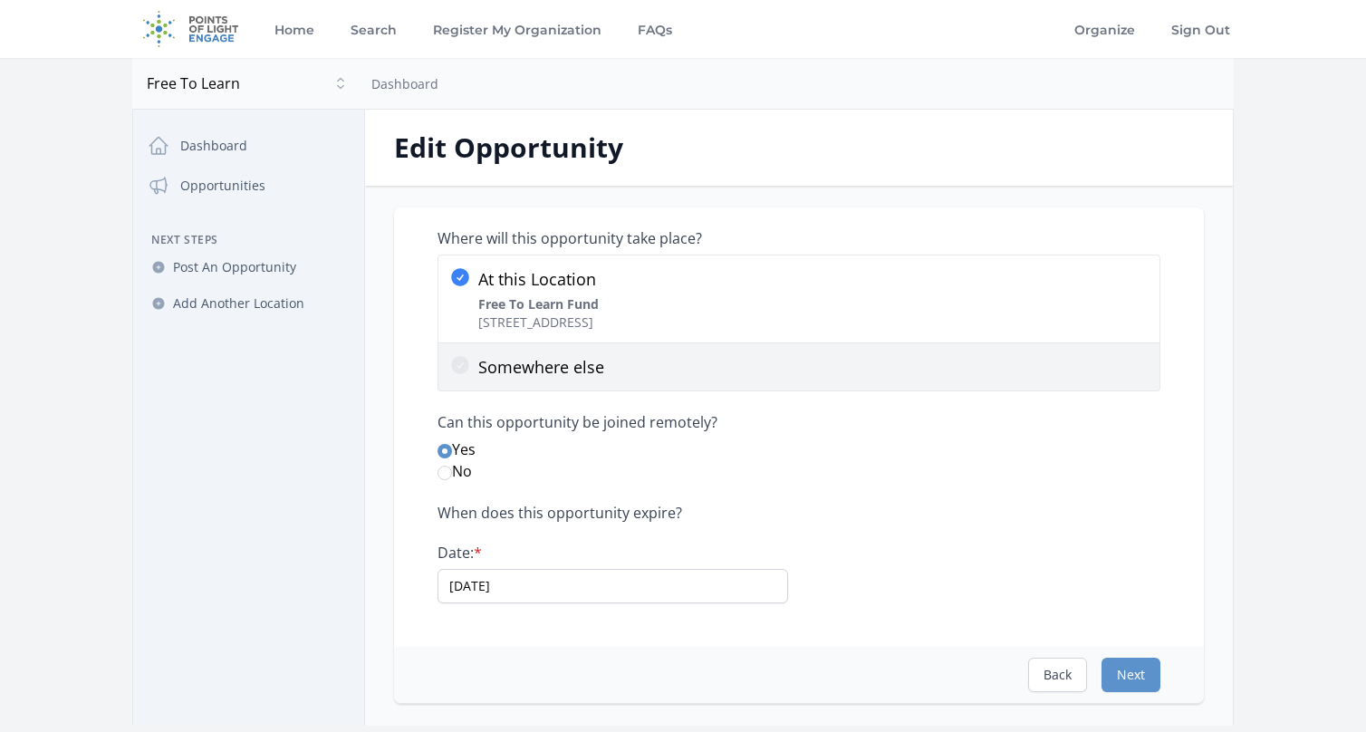
click at [459, 366] on icon at bounding box center [460, 365] width 18 height 18
click at [0, 0] on input "Somewhere else" at bounding box center [0, 0] width 0 height 0
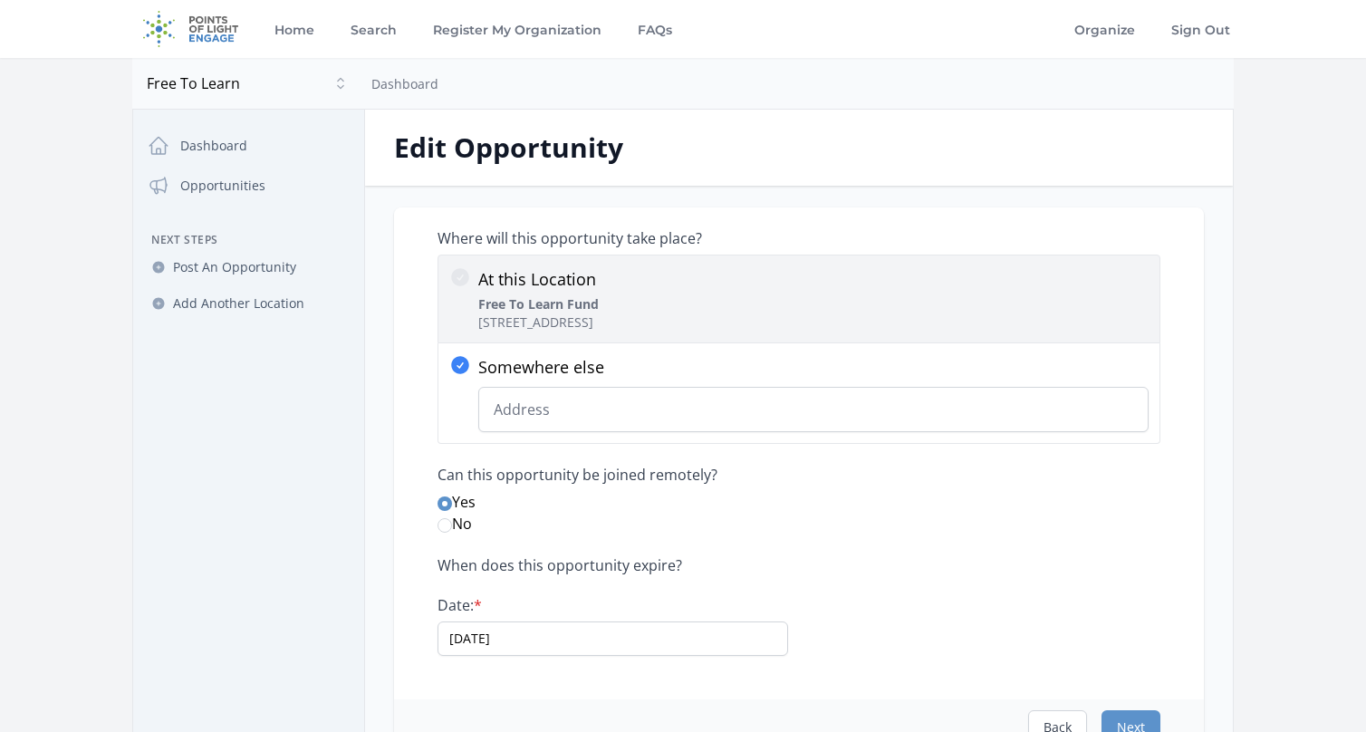
click at [458, 275] on icon at bounding box center [460, 277] width 18 height 18
click at [0, 0] on input "At this Location Free To Learn Fund 17250 Dallas Pkwy, Dallas, TX 75248" at bounding box center [0, 0] width 0 height 0
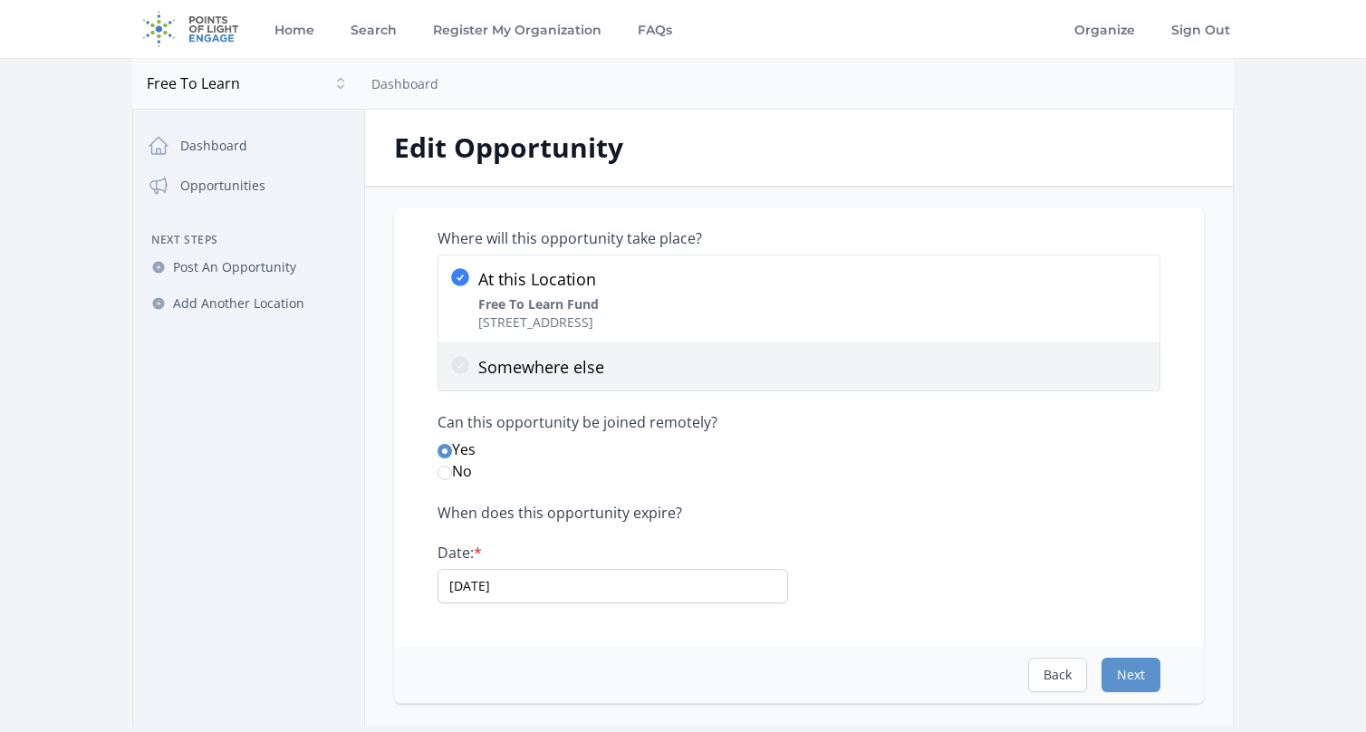
click at [461, 368] on icon at bounding box center [460, 365] width 18 height 18
click at [0, 0] on input "Somewhere else" at bounding box center [0, 0] width 0 height 0
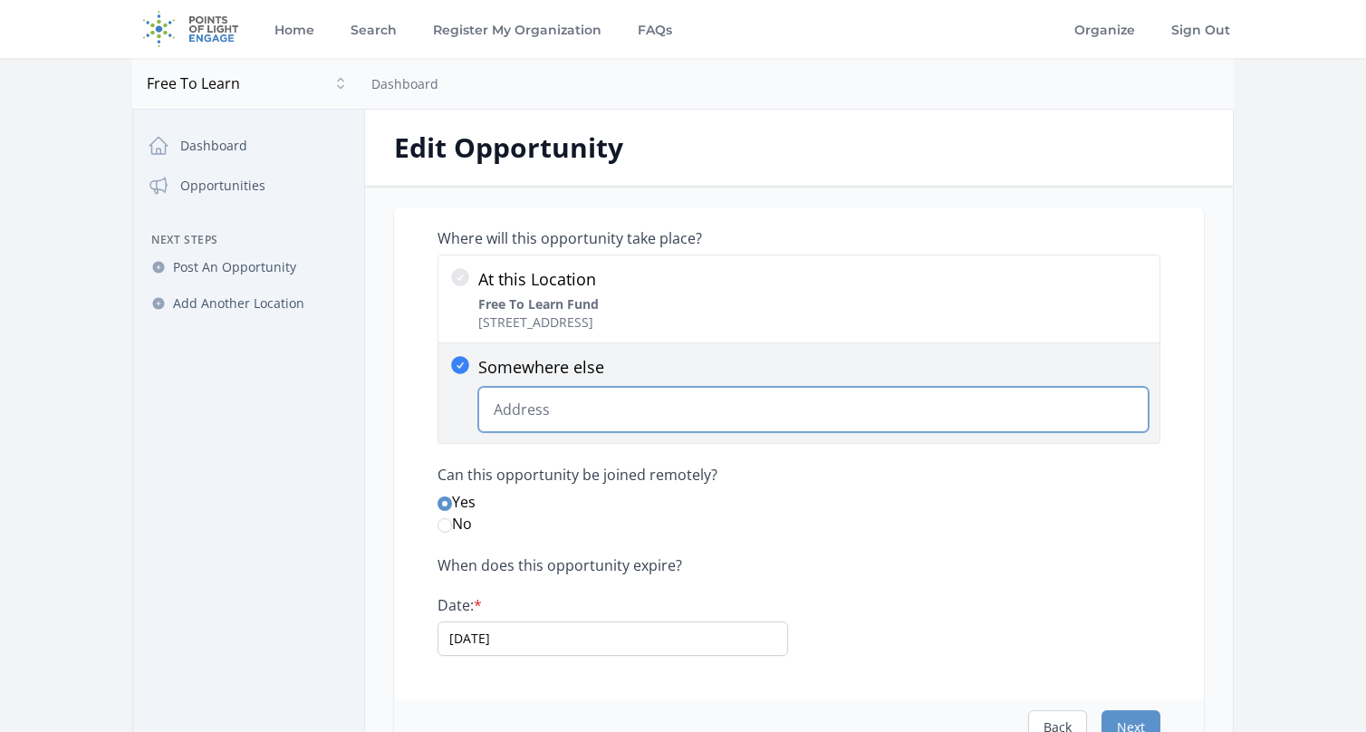
click at [541, 405] on input "Somewhere else 17250 Dallas Pkwy, Dallas, TX 75248 Change Predictions" at bounding box center [813, 409] width 670 height 45
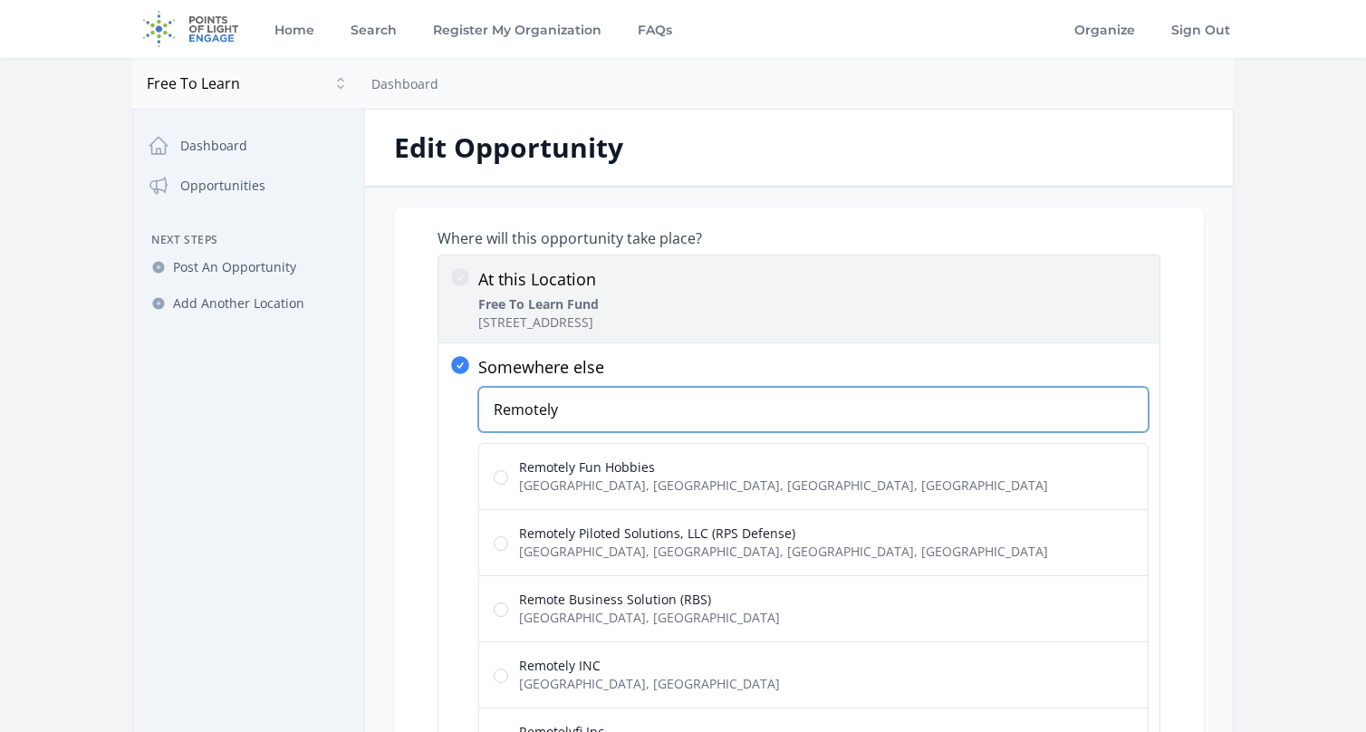
type input "Remotely"
click at [457, 270] on icon at bounding box center [460, 277] width 18 height 18
click at [0, 0] on input "At this Location Free To Learn Fund 17250 Dallas Pkwy, Dallas, TX 75248" at bounding box center [0, 0] width 0 height 0
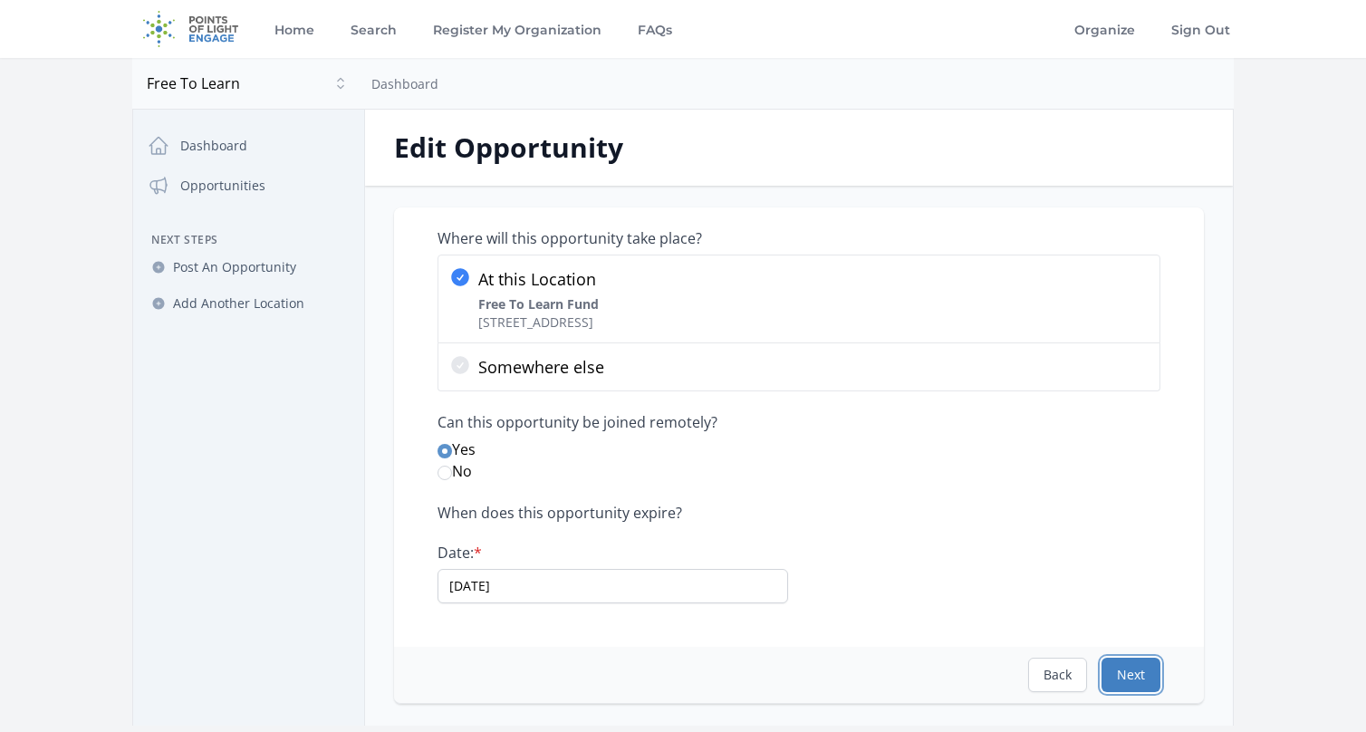
click at [1134, 674] on button "Next" at bounding box center [1131, 675] width 59 height 34
select select "Minimum Age 18"
select select "Mentoring"
select select "Health & Wellness"
select select "Arts & Culture"
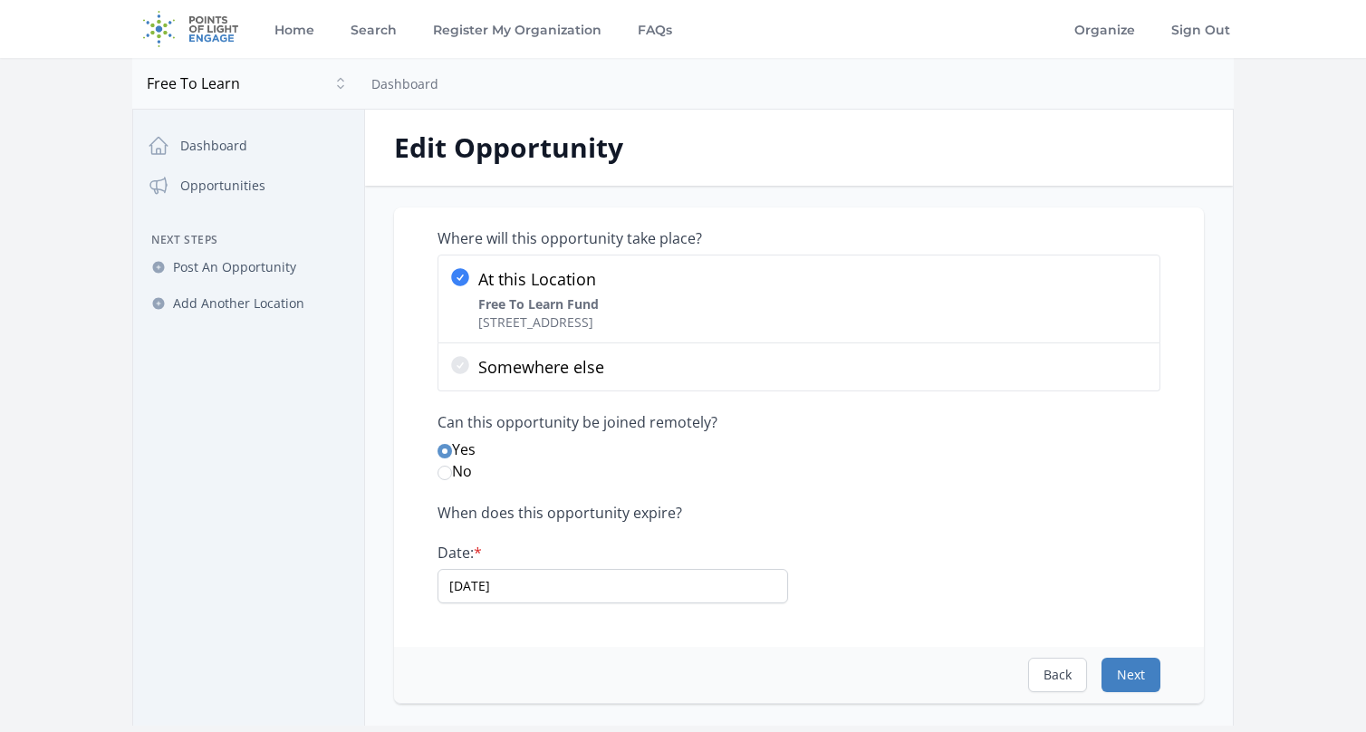
select select "Education"
select select "Adult Education"
select select "Technology"
select select "Good Health and Well-Being"
select select "Quality Education"
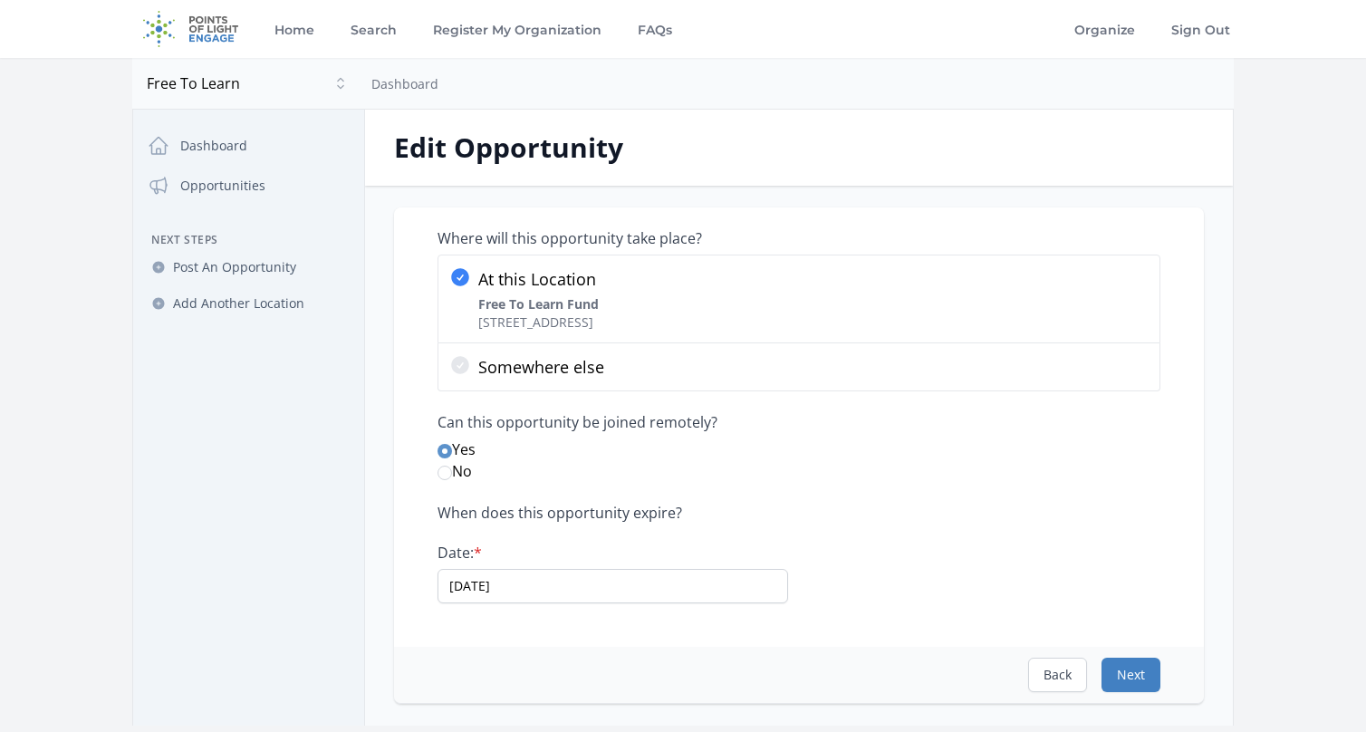
select select "Decent Work and Economic Growth"
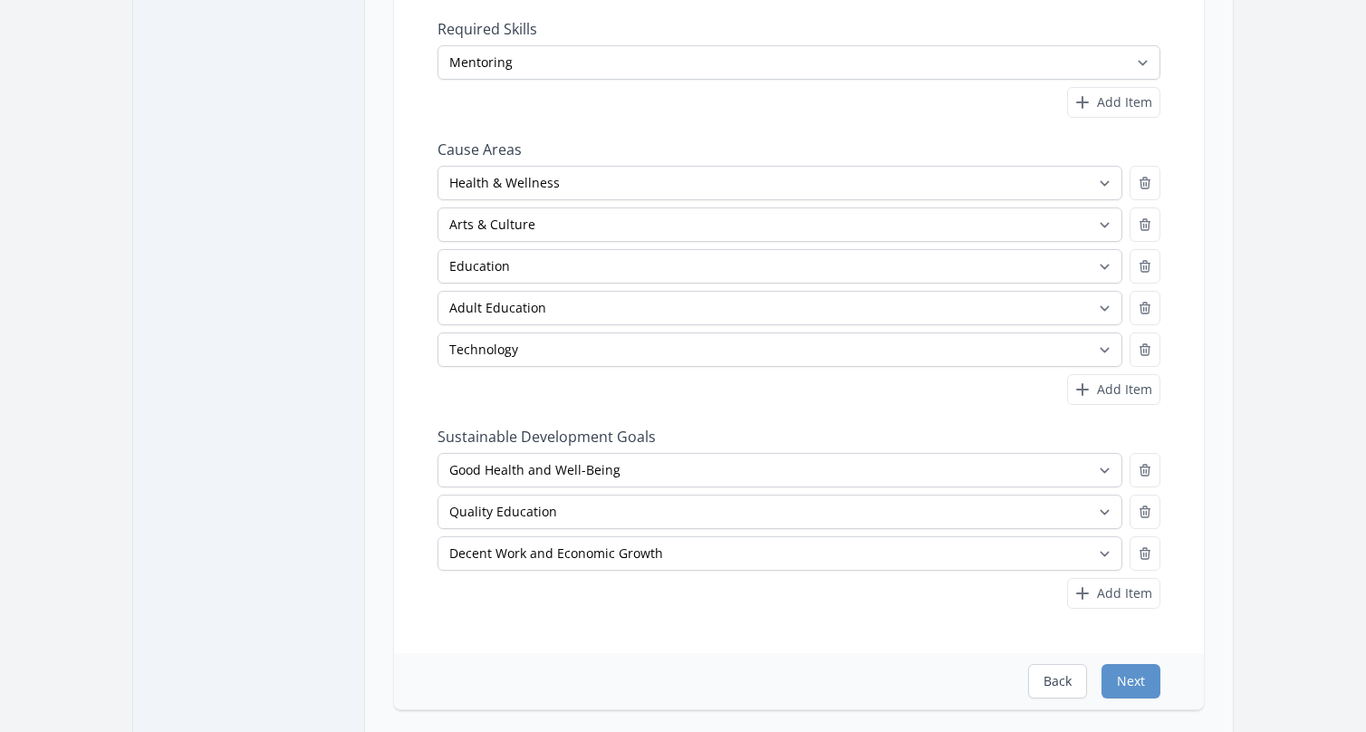
scroll to position [544, 0]
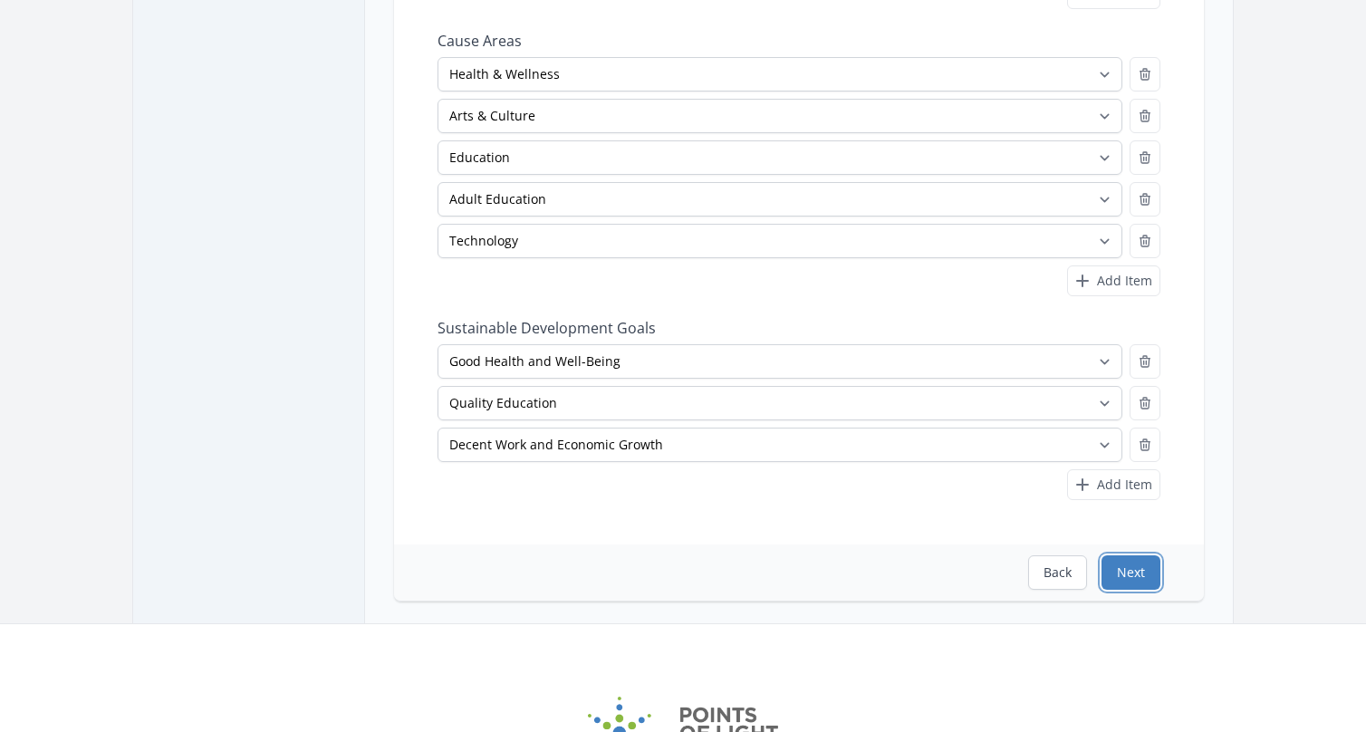
click at [1134, 571] on button "Next" at bounding box center [1131, 572] width 59 height 34
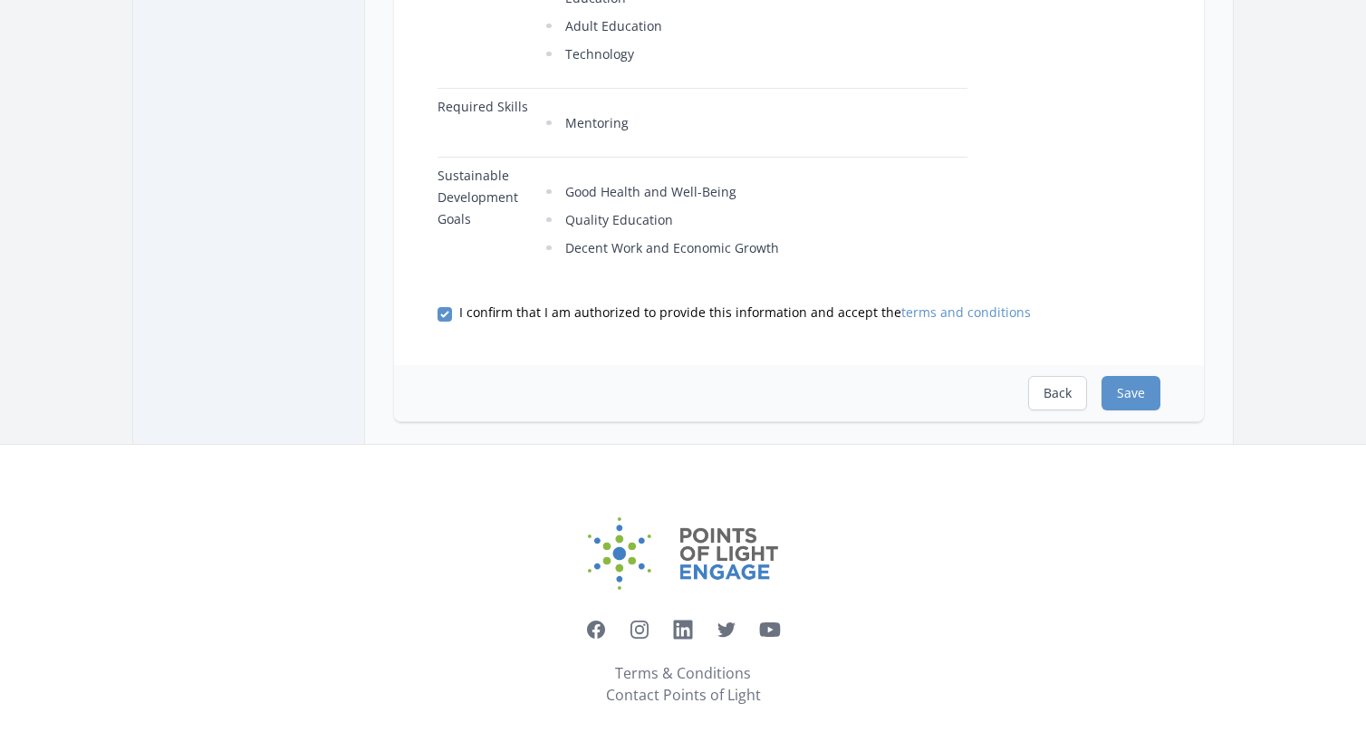
scroll to position [996, 0]
click at [1128, 373] on button "Save" at bounding box center [1131, 390] width 59 height 34
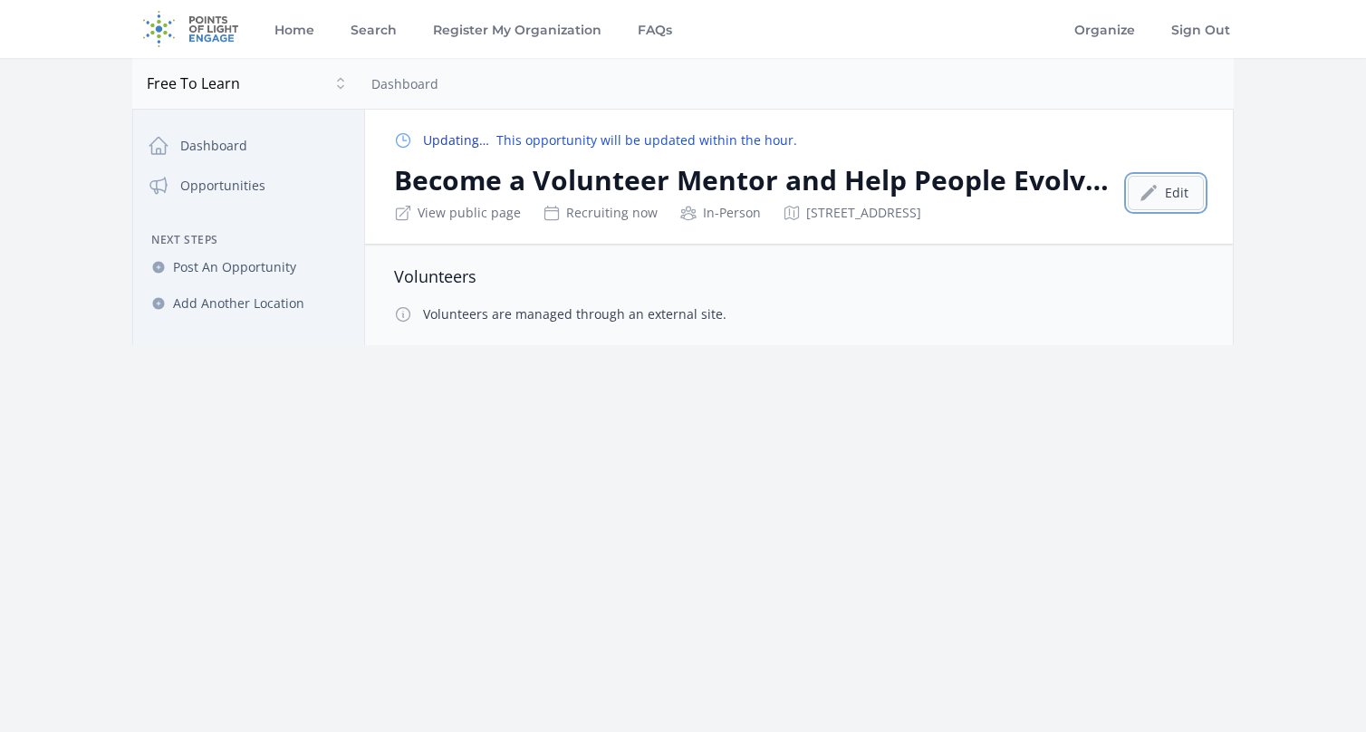
click at [1163, 188] on link "Edit" at bounding box center [1166, 193] width 76 height 34
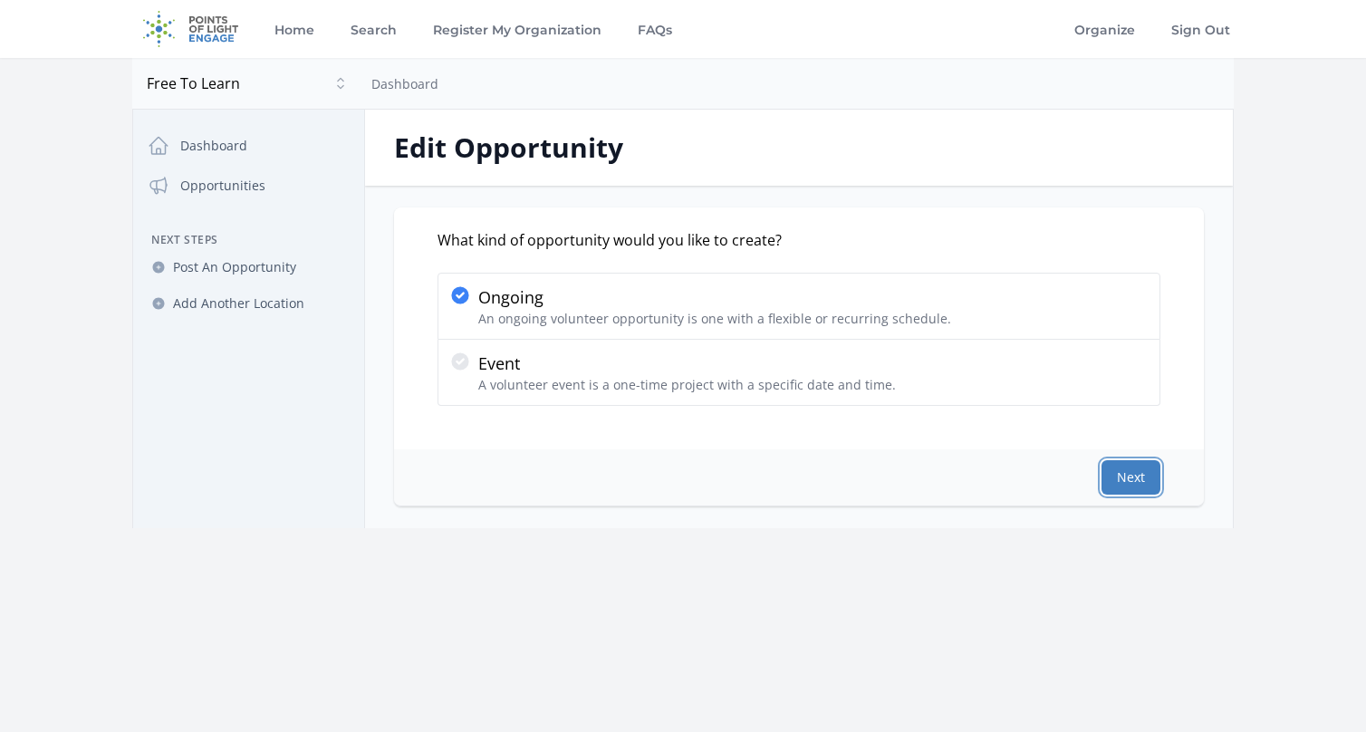
click at [1141, 481] on button "Next" at bounding box center [1131, 477] width 59 height 34
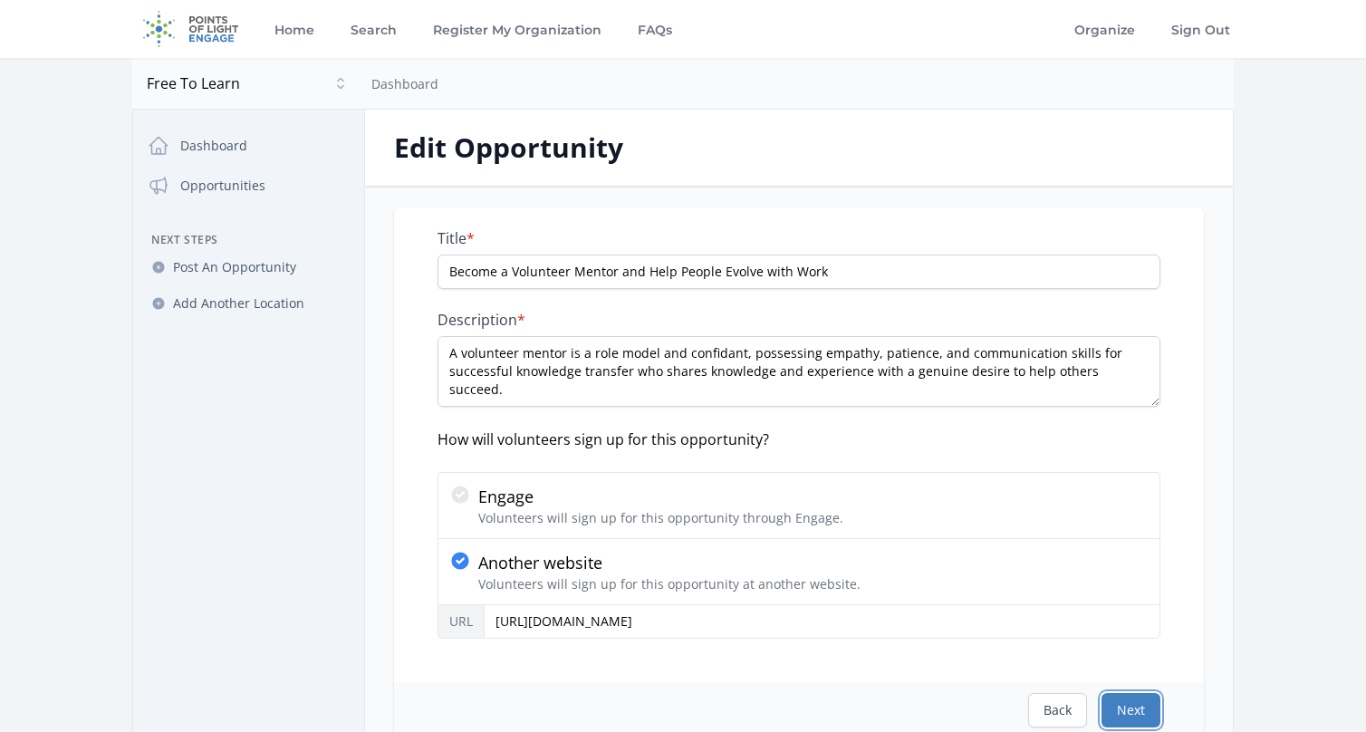
click at [1138, 710] on button "Next" at bounding box center [1131, 710] width 59 height 34
